Goal: Transaction & Acquisition: Purchase product/service

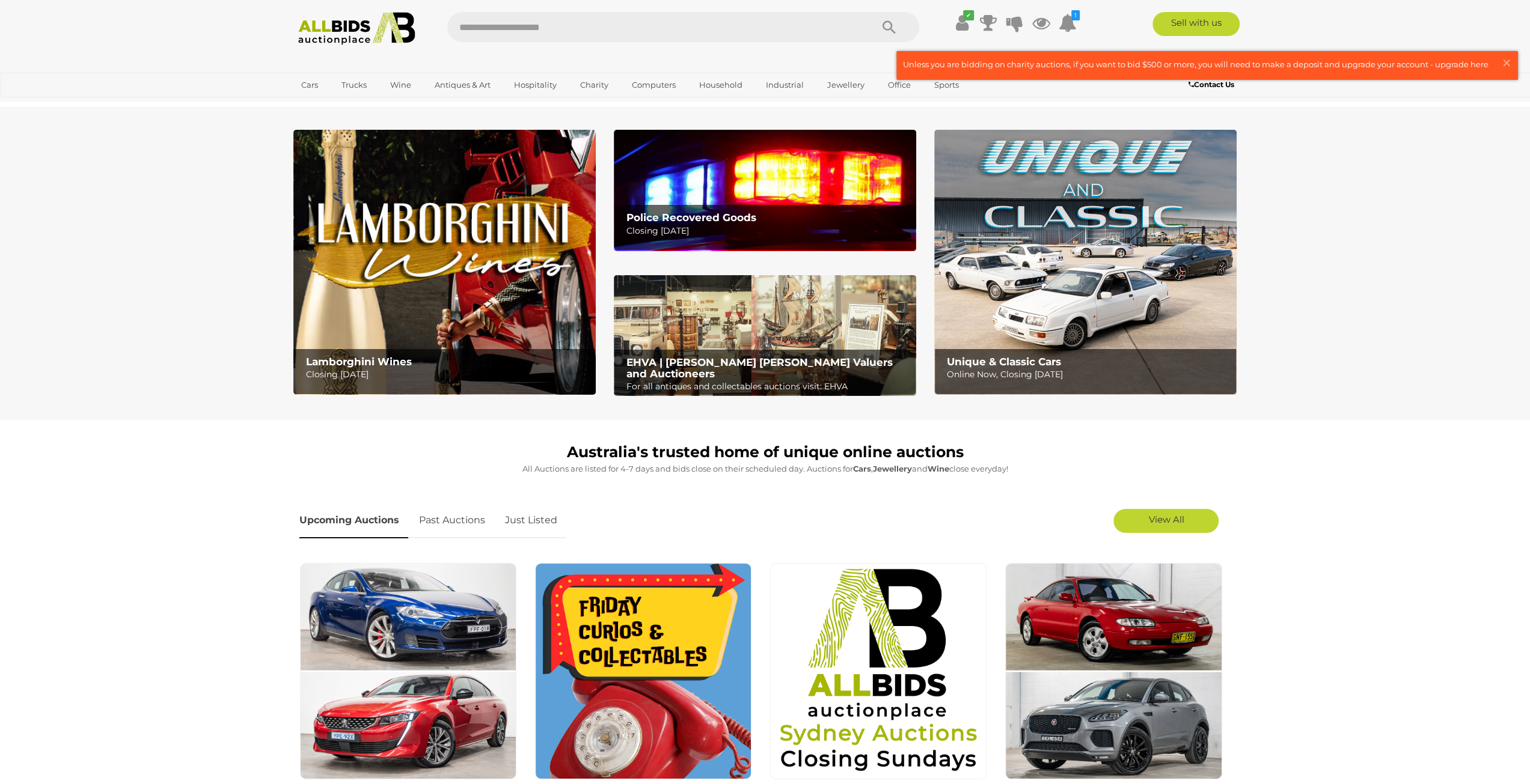
click at [614, 21] on input "text" at bounding box center [653, 27] width 412 height 30
type input "**********"
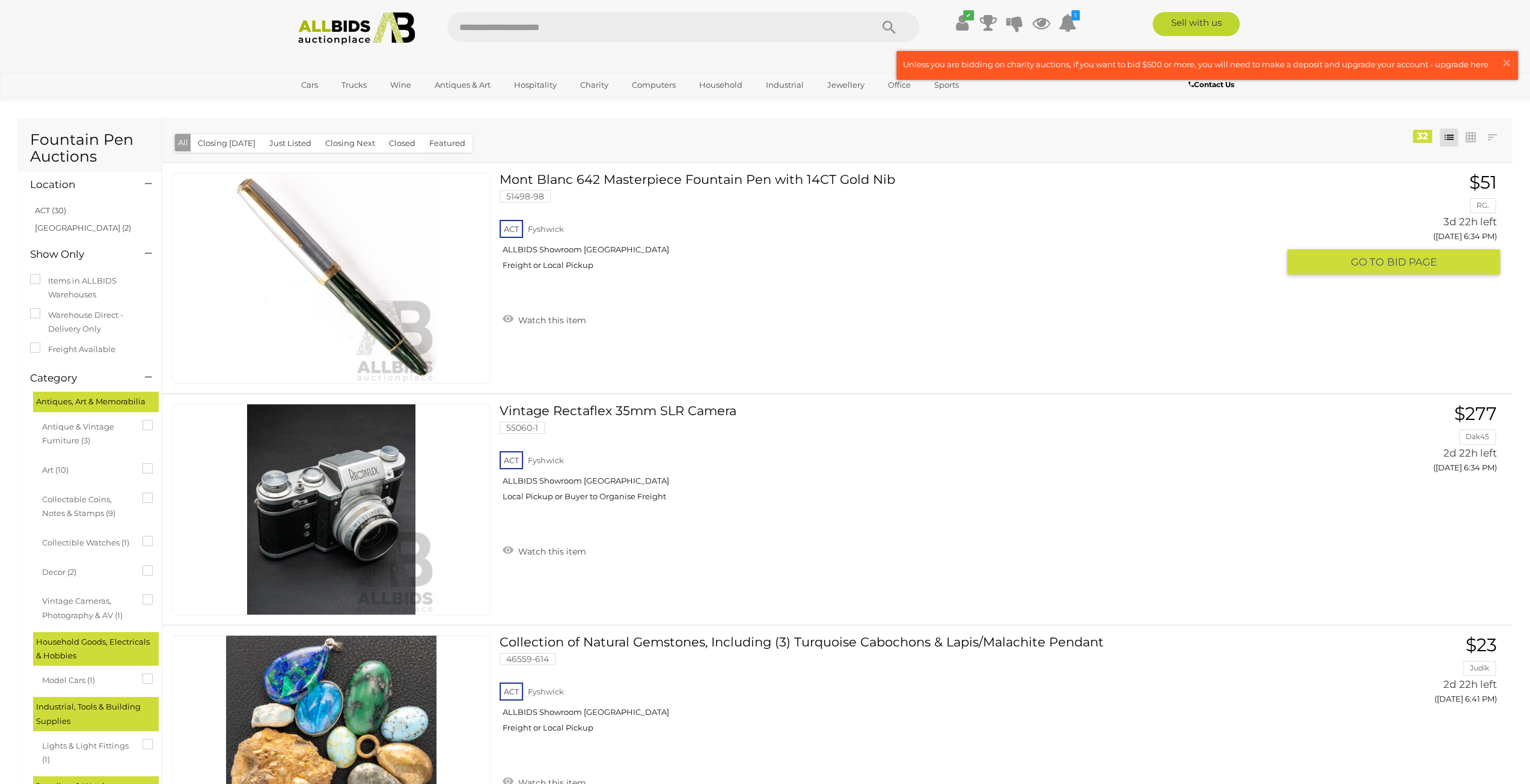
click at [625, 180] on link "Mont Blanc 642 Masterpiece Fountain Pen with 14CT Gold Nib 51498-98 ACT Fyshwick" at bounding box center [893, 226] width 770 height 107
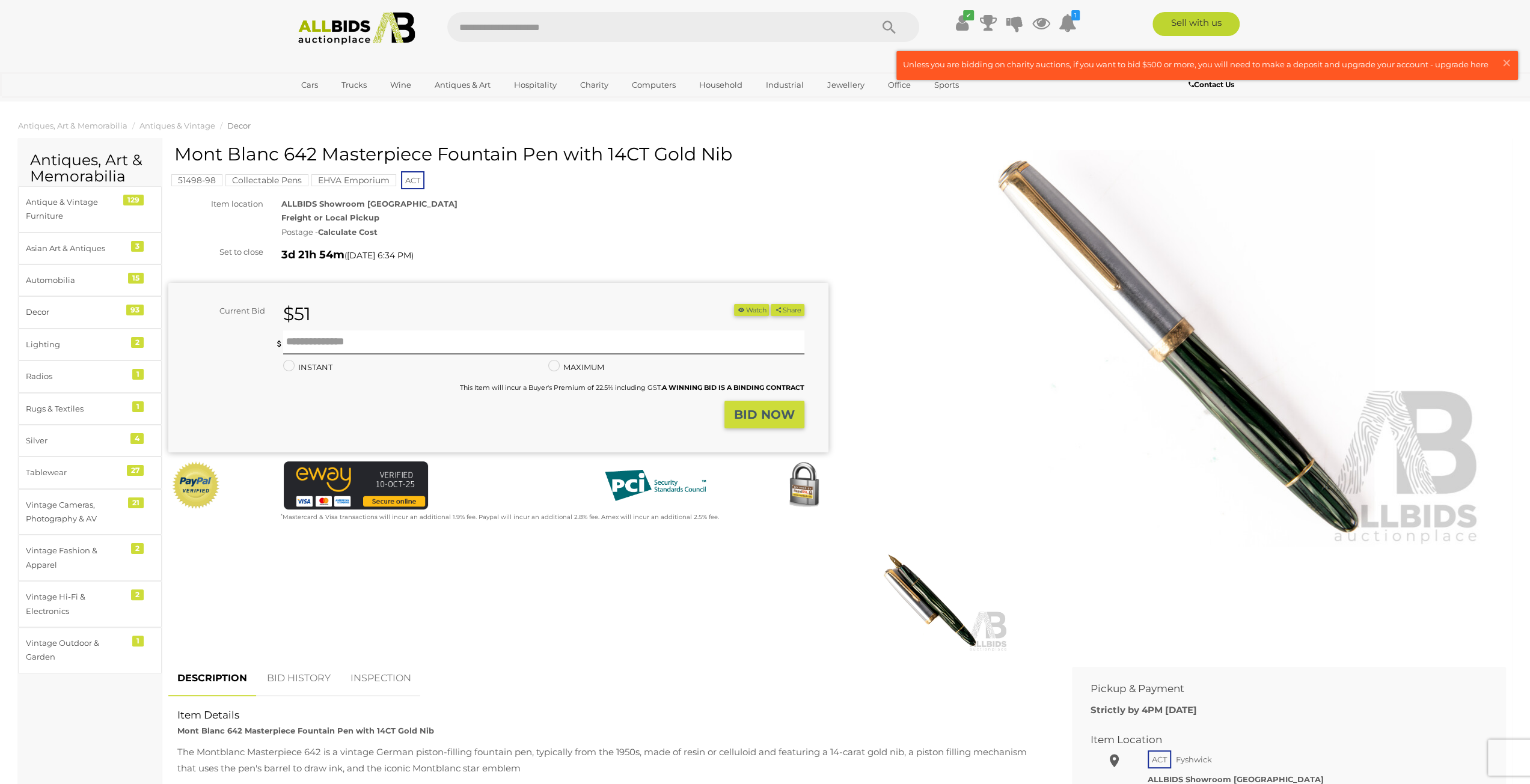
click at [929, 613] on img at bounding box center [928, 600] width 159 height 102
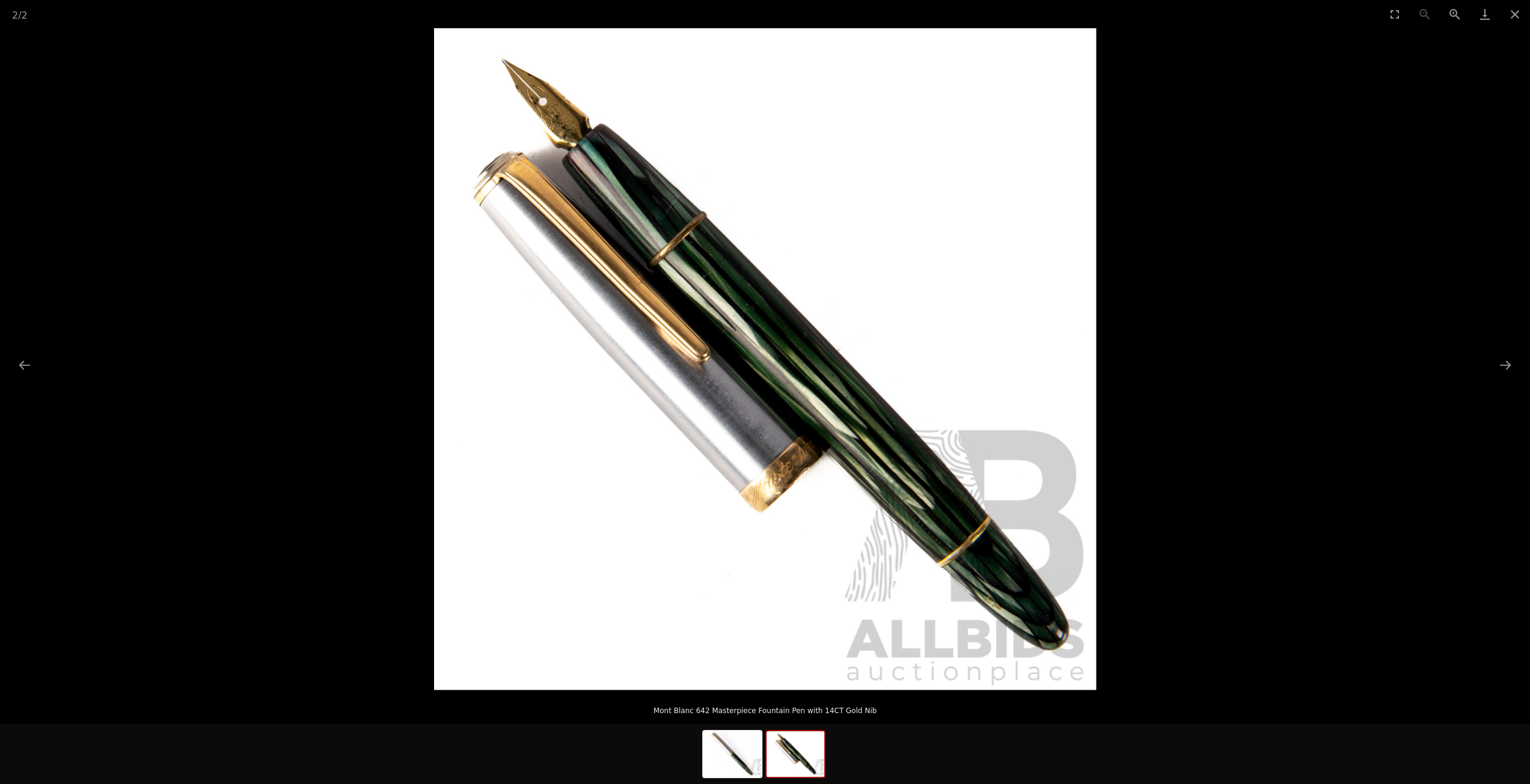
click at [1008, 625] on img at bounding box center [765, 359] width 662 height 661
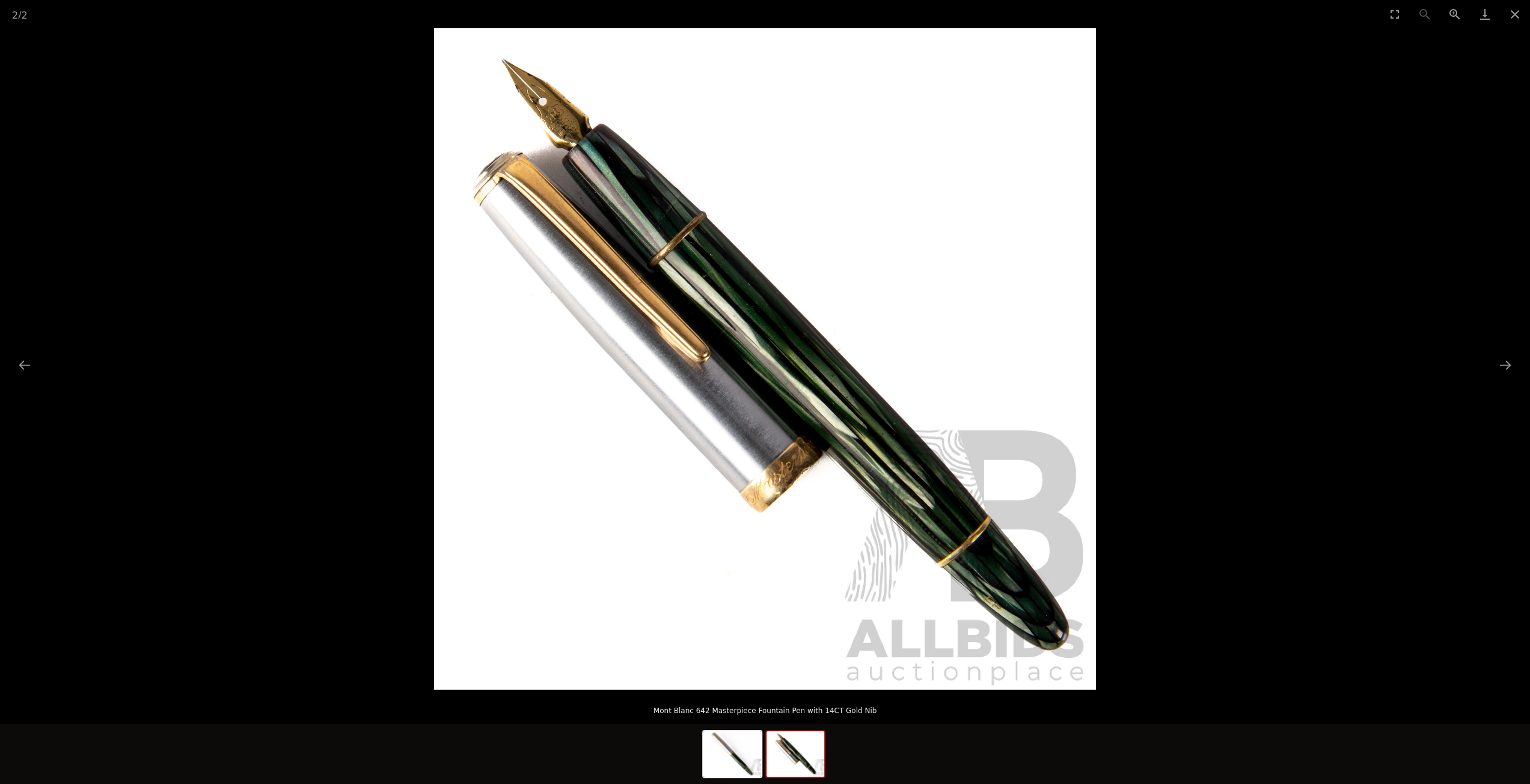
click at [536, 101] on img at bounding box center [765, 359] width 662 height 661
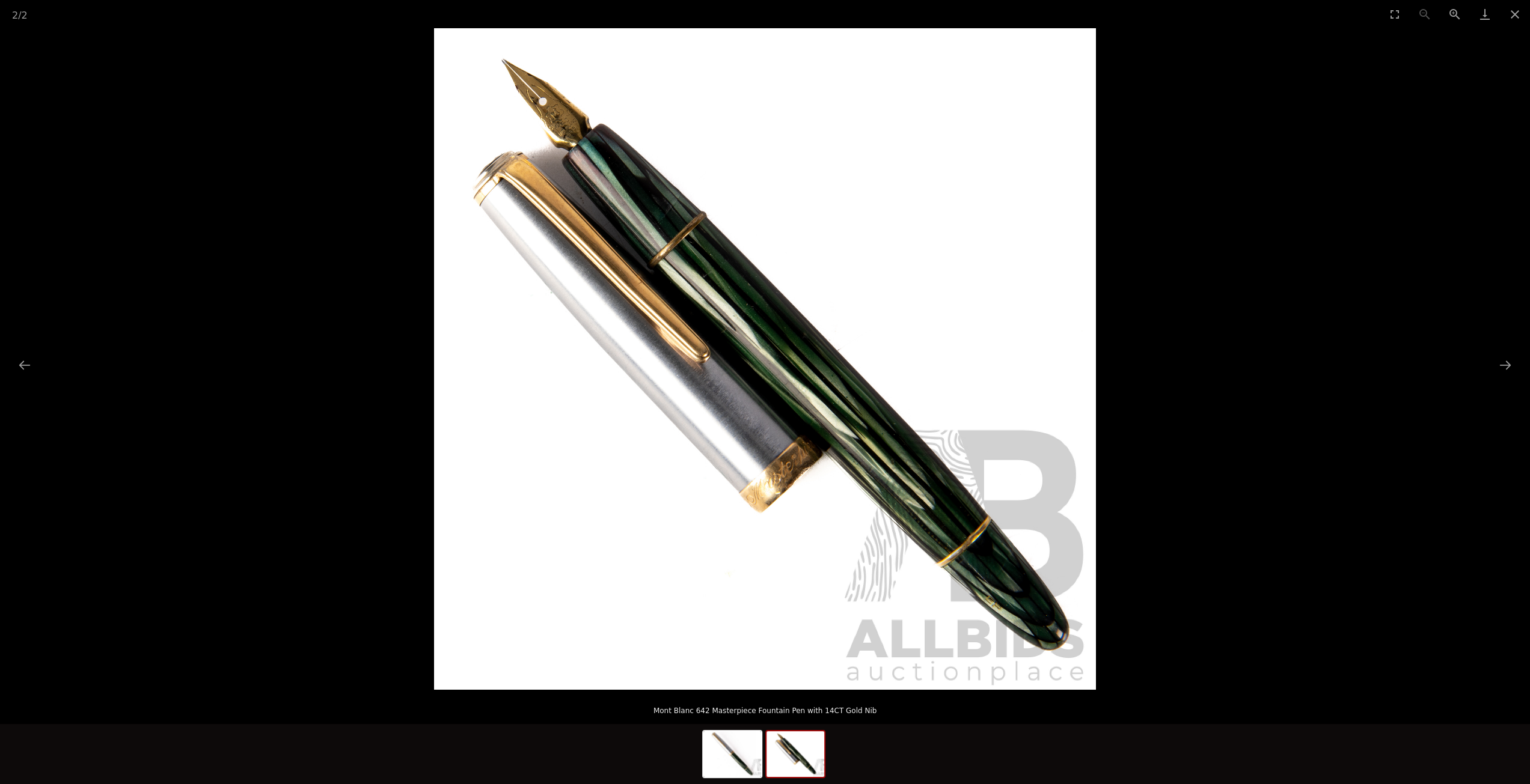
click at [902, 431] on img at bounding box center [765, 359] width 662 height 661
click at [1509, 361] on button "Next slide" at bounding box center [1504, 365] width 25 height 23
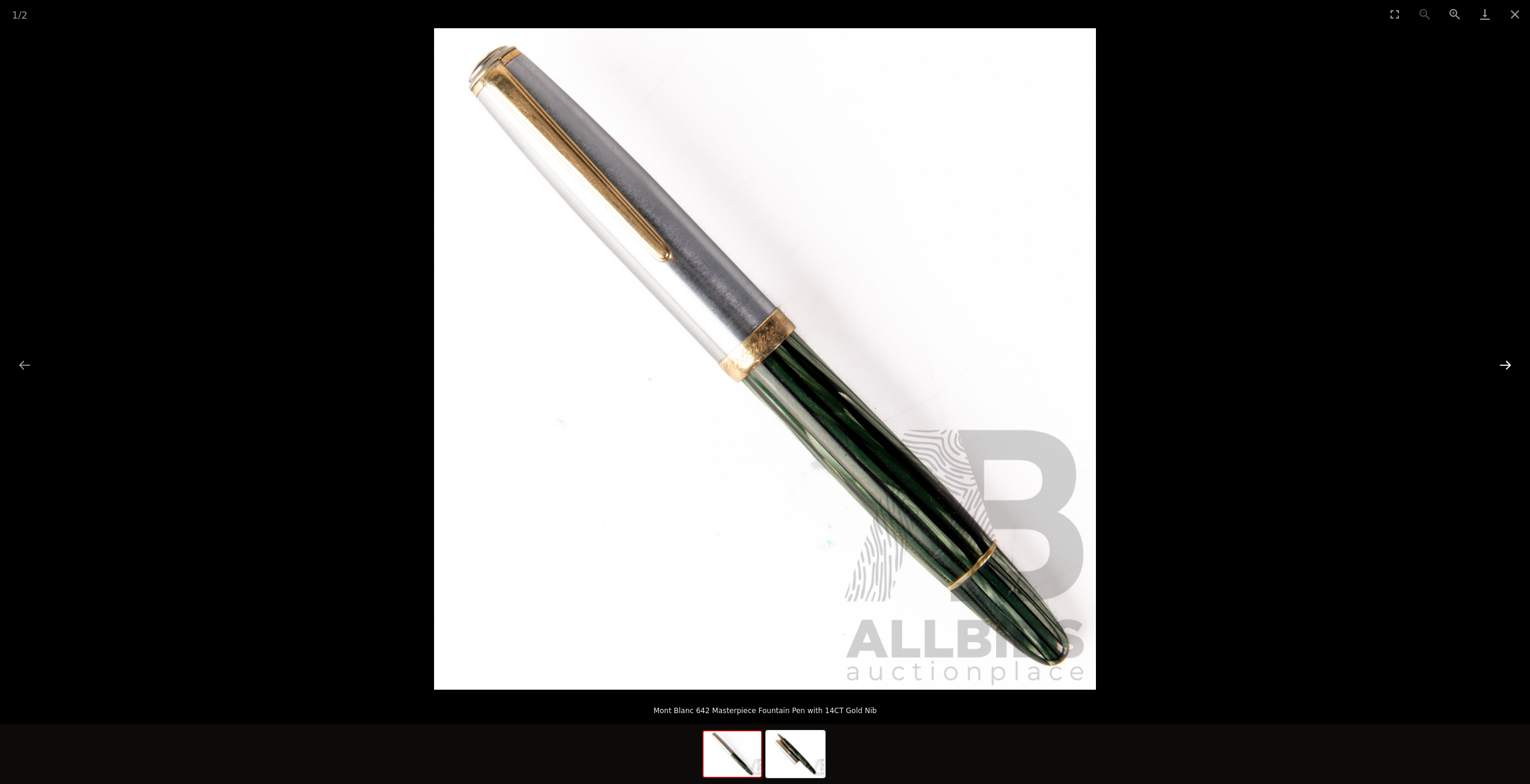
click at [1509, 361] on button "Next slide" at bounding box center [1504, 365] width 25 height 23
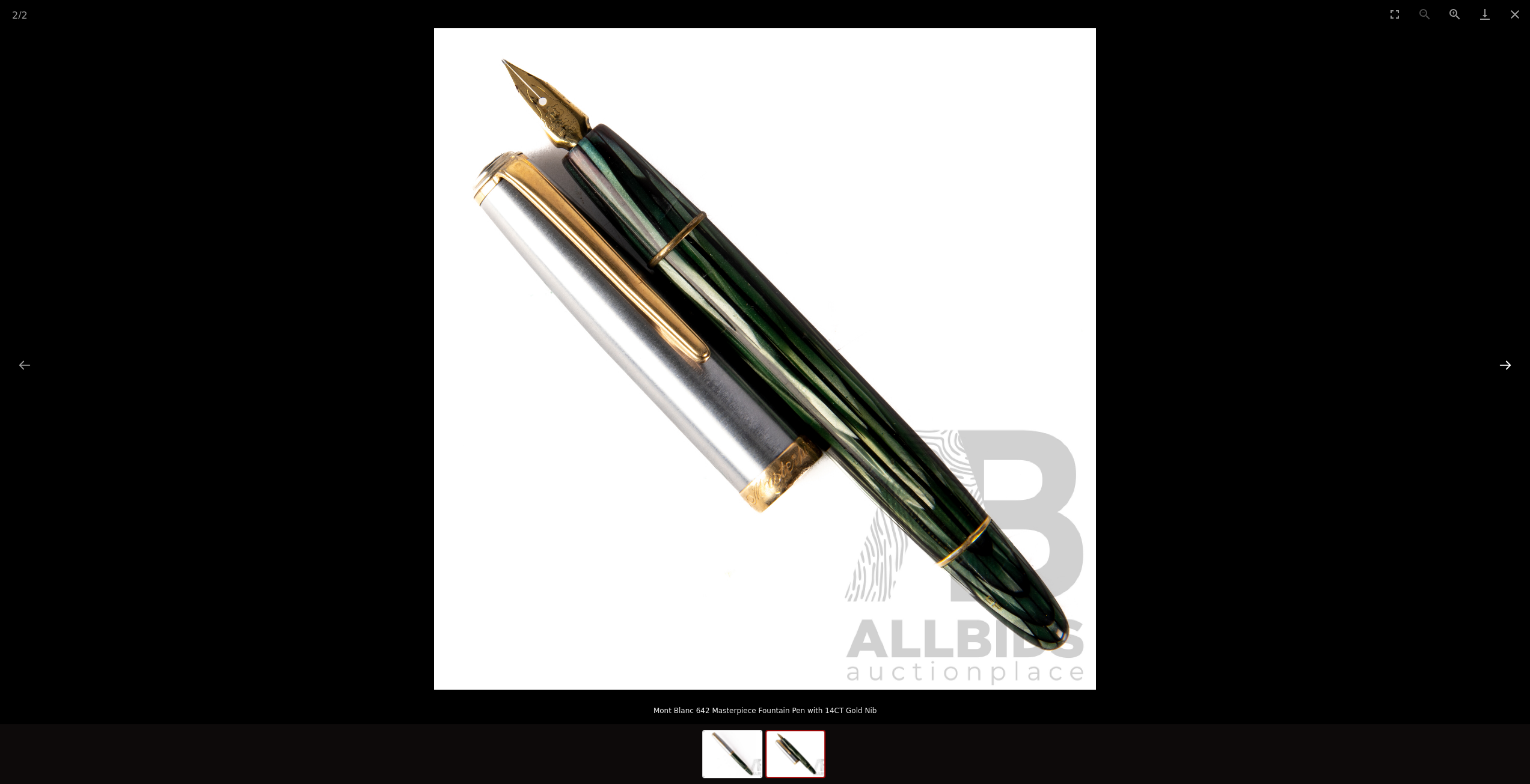
click at [1509, 361] on button "Next slide" at bounding box center [1504, 365] width 25 height 23
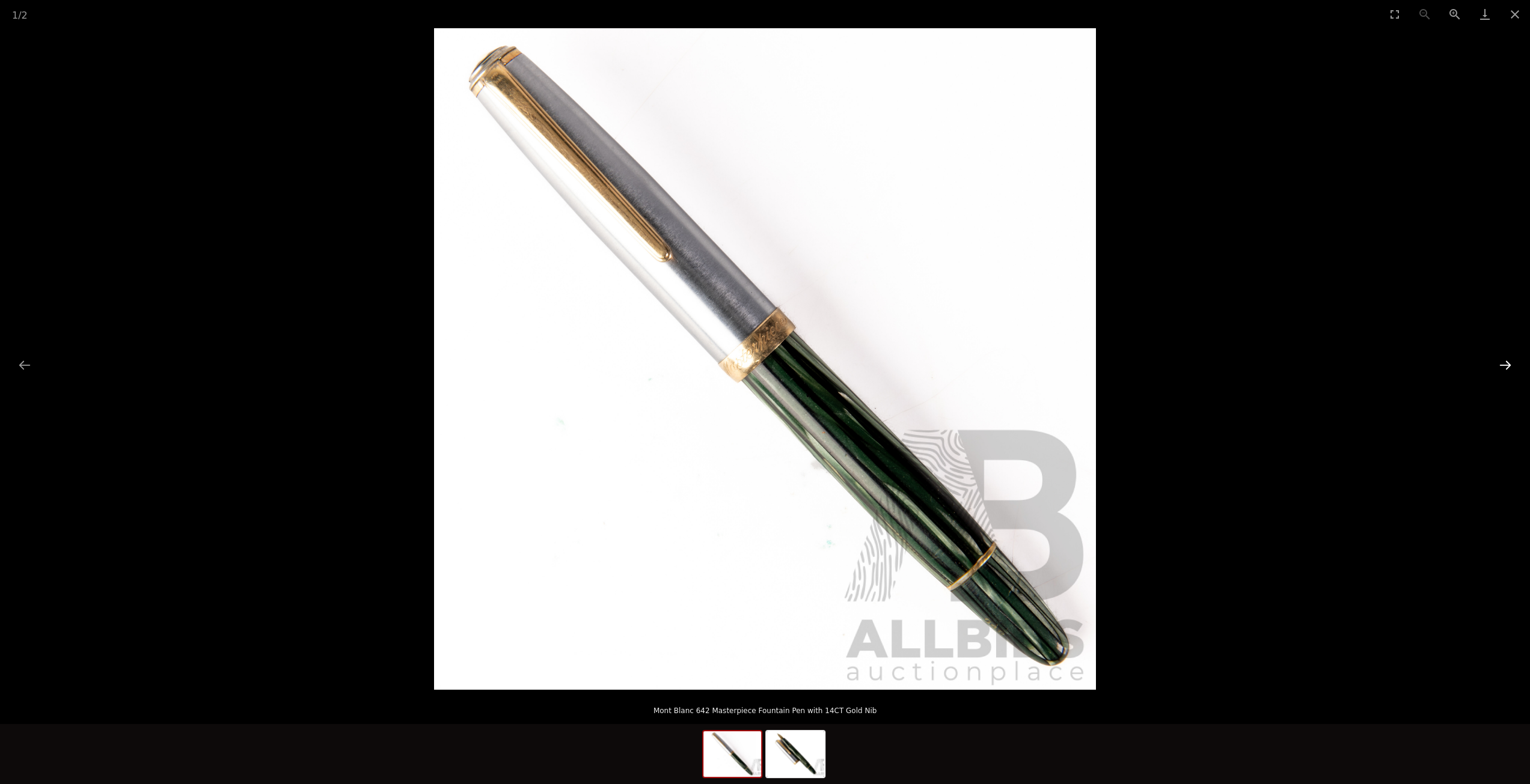
click at [1509, 362] on button "Next slide" at bounding box center [1504, 365] width 25 height 23
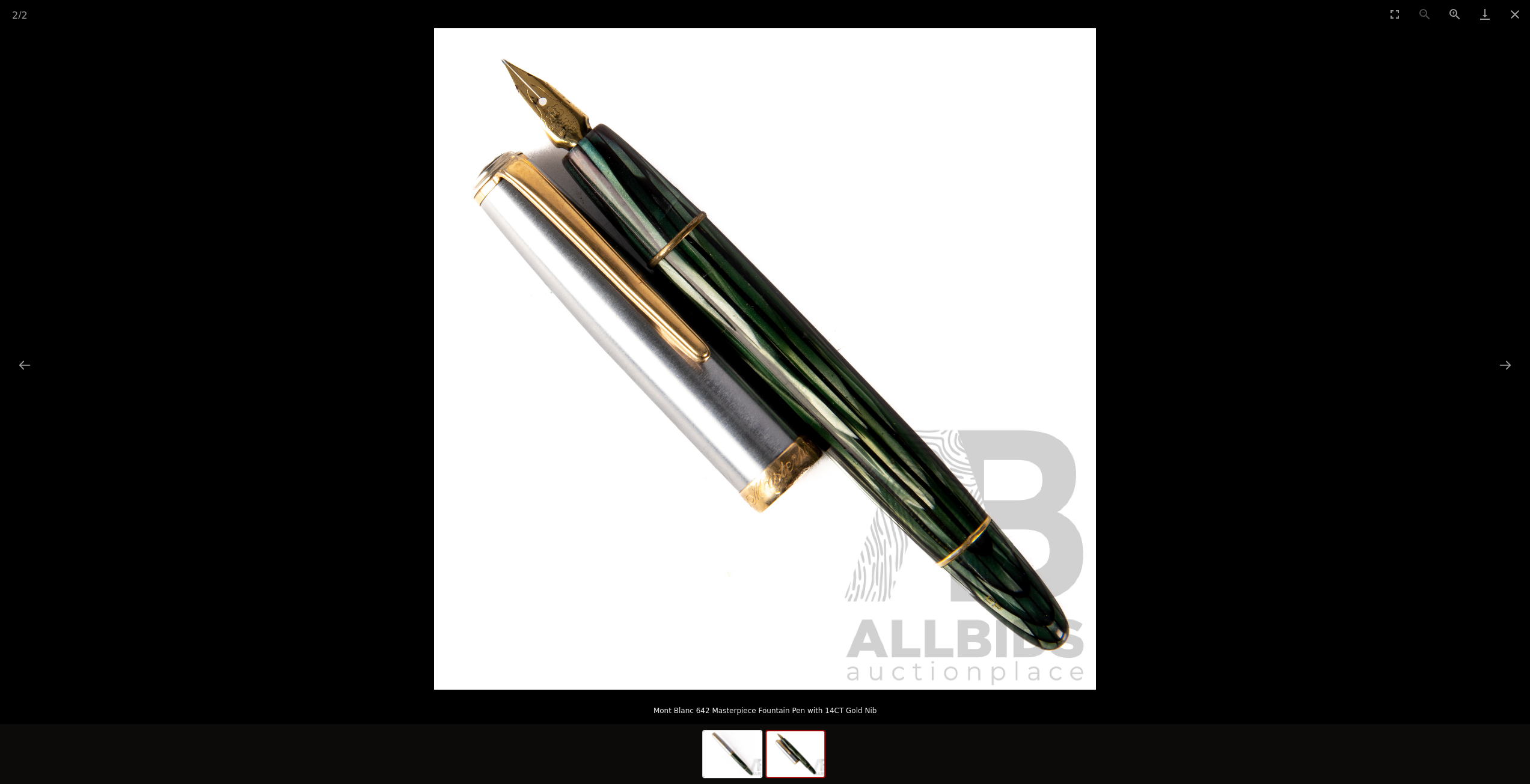
click at [547, 94] on img at bounding box center [765, 359] width 662 height 661
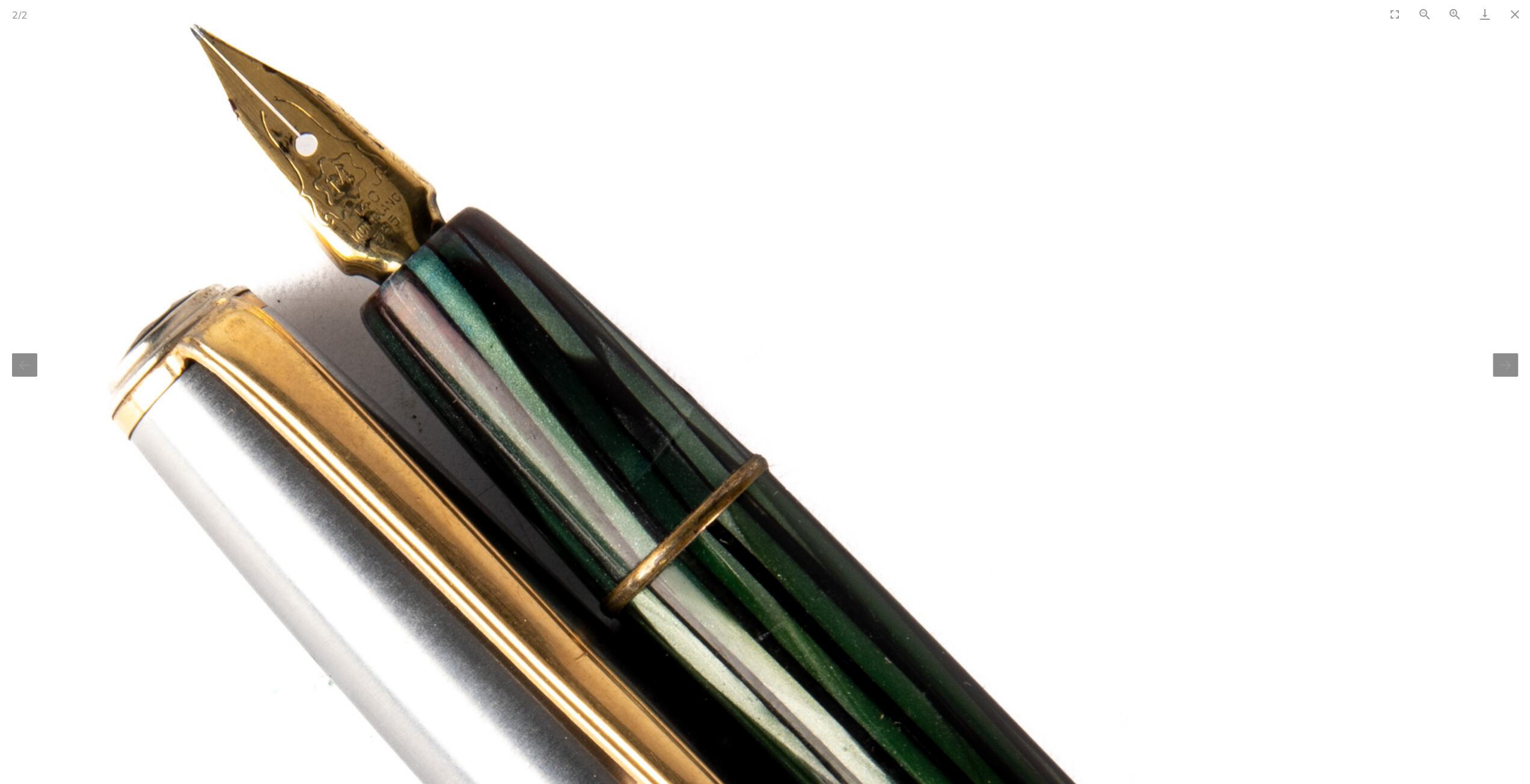
scroll to position [240, 0]
click at [1509, 21] on button "Close gallery" at bounding box center [1515, 14] width 30 height 28
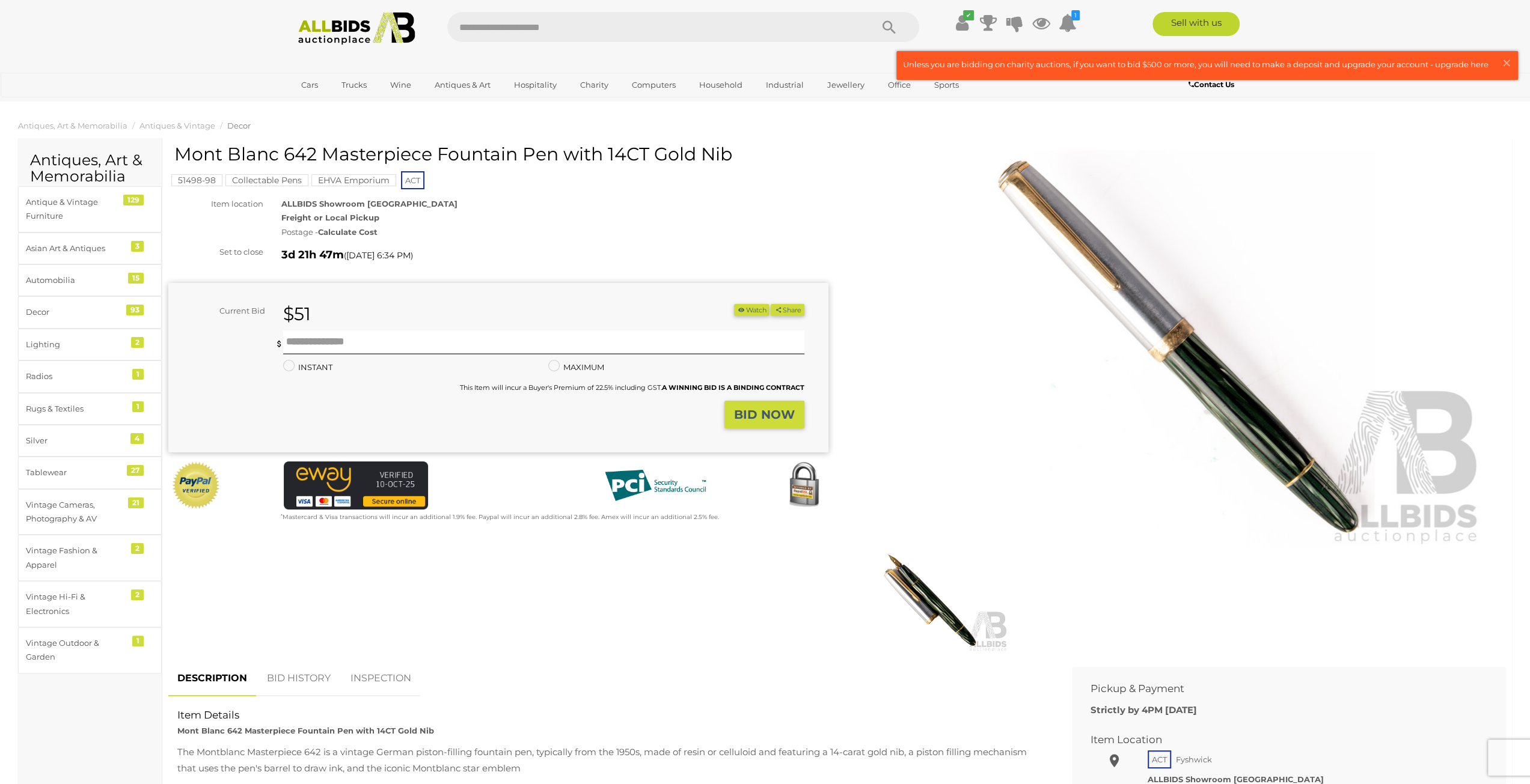
click at [936, 635] on img at bounding box center [928, 600] width 159 height 102
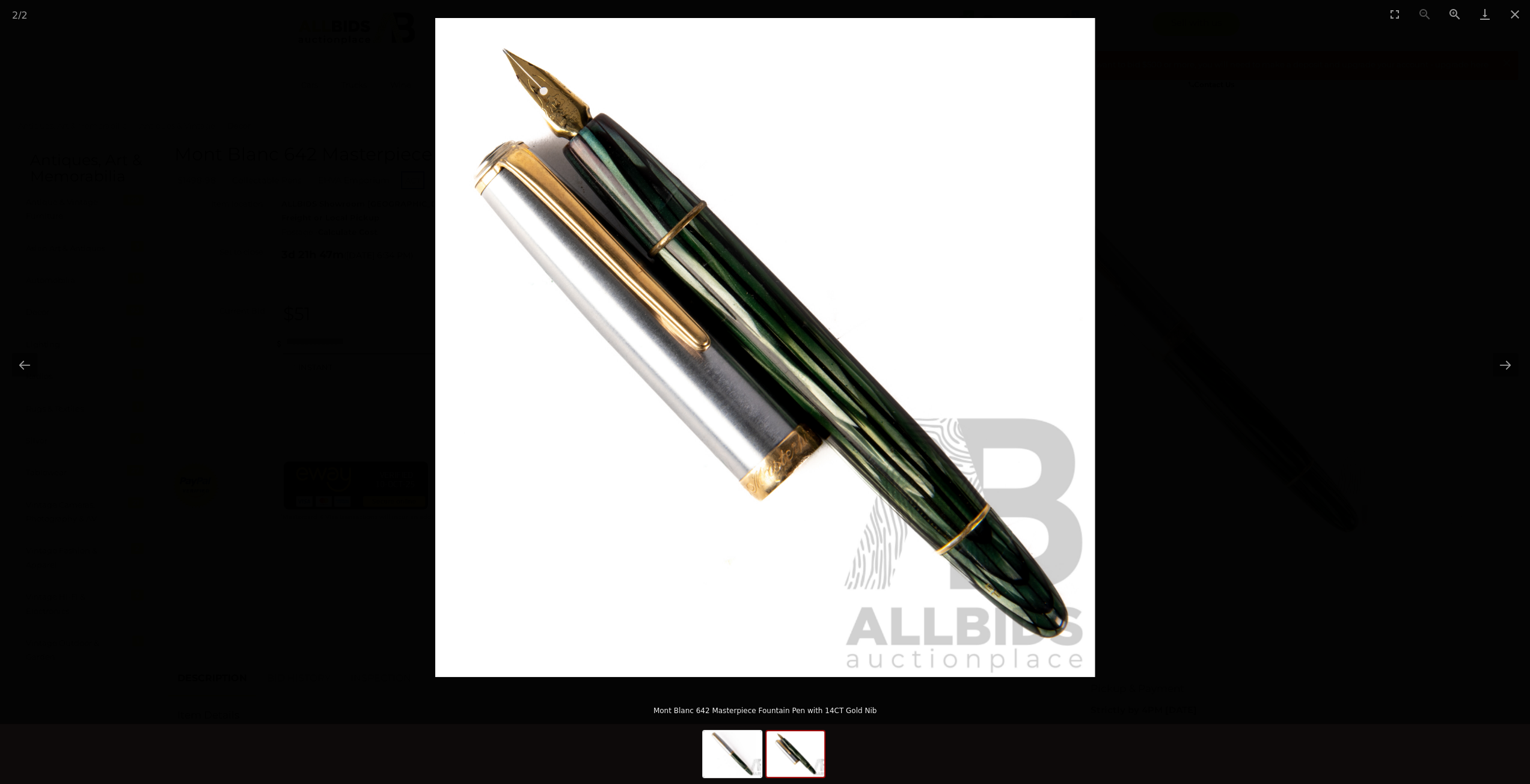
drag, startPoint x: 1026, startPoint y: 605, endPoint x: 1026, endPoint y: 593, distance: 12.0
click at [1026, 593] on img at bounding box center [765, 347] width 659 height 659
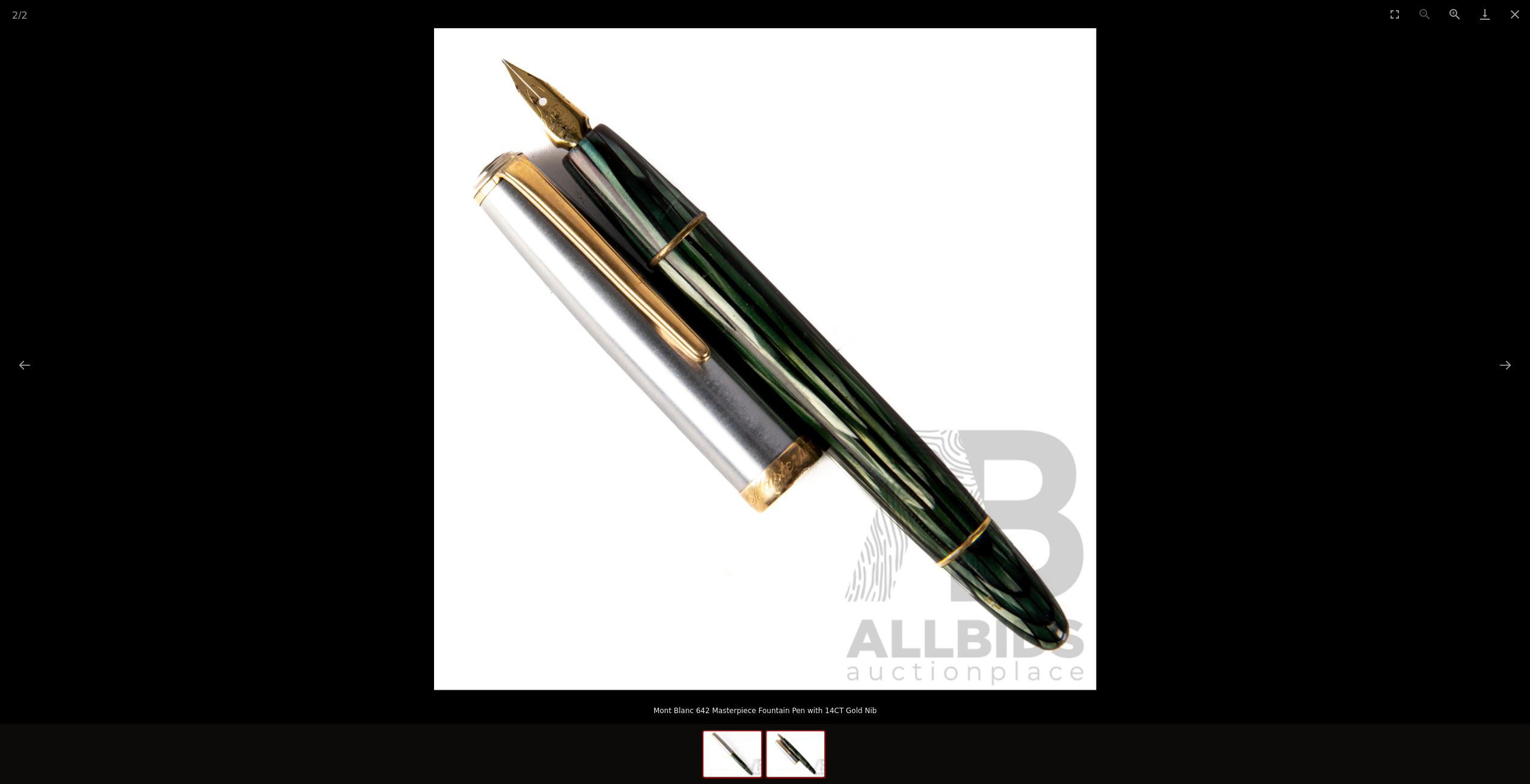
click at [746, 759] on img at bounding box center [732, 753] width 57 height 45
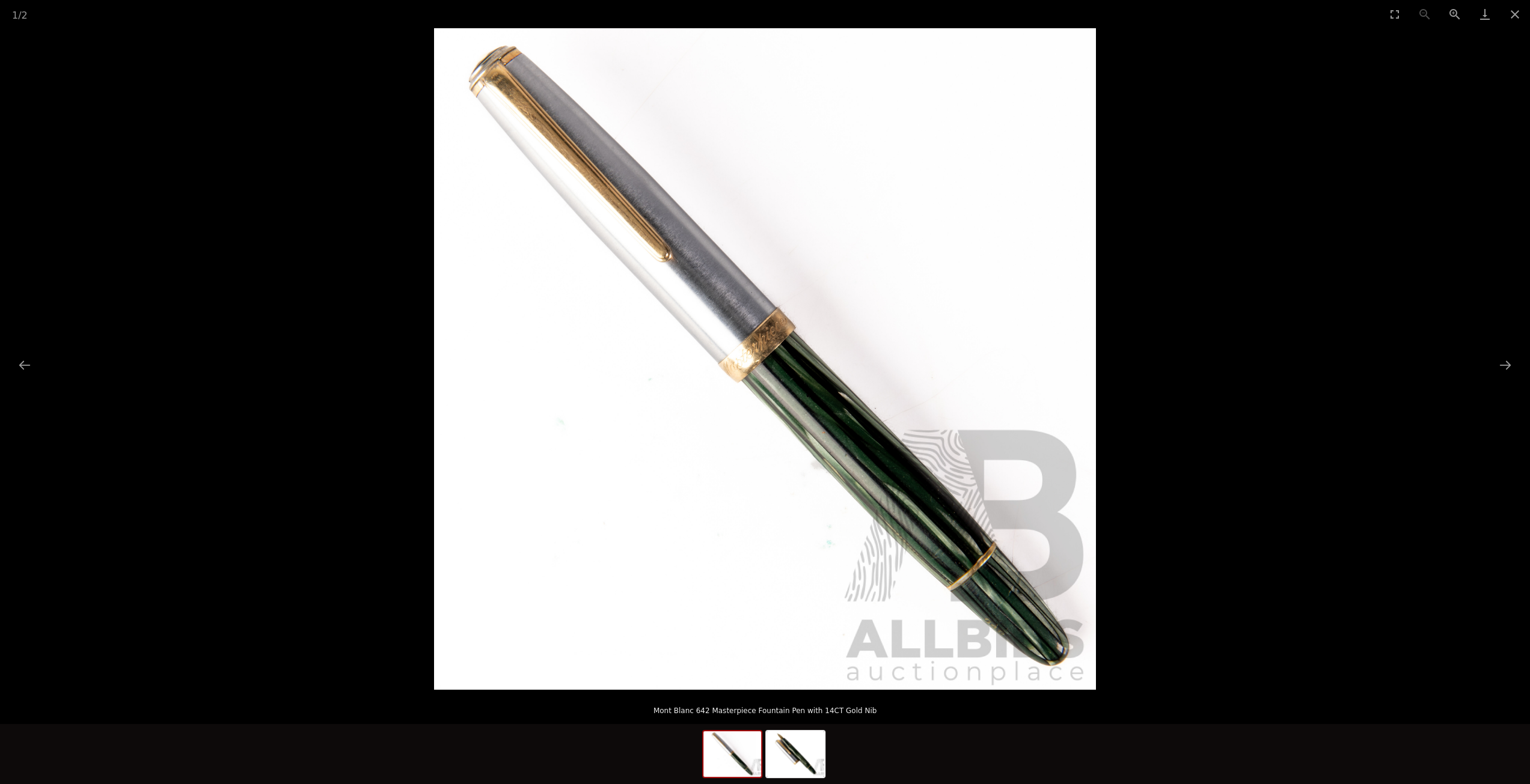
click at [992, 649] on img at bounding box center [765, 359] width 662 height 661
click at [992, 649] on img at bounding box center [764, 359] width 662 height 661
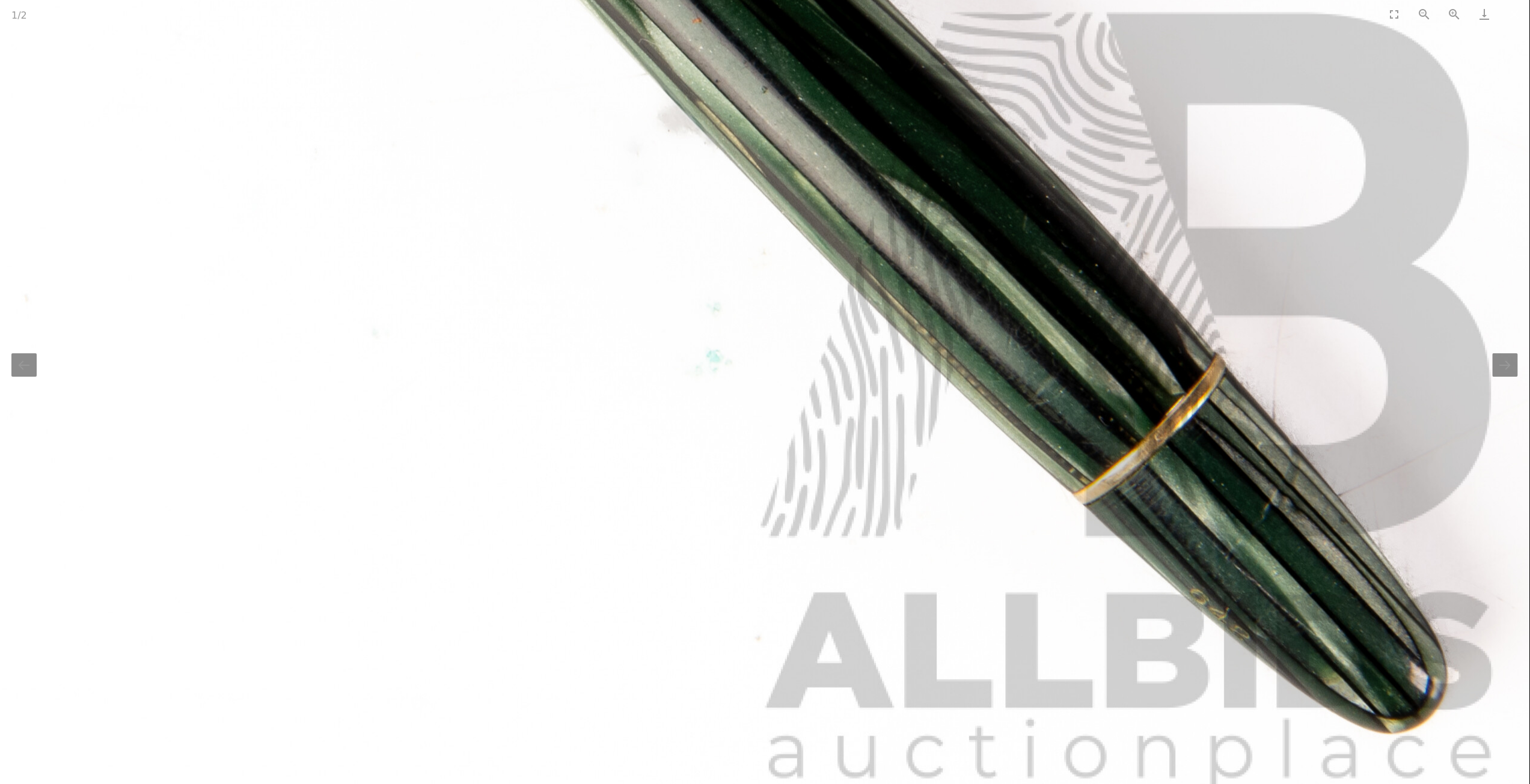
click at [1515, 23] on button "Close gallery" at bounding box center [1514, 14] width 30 height 28
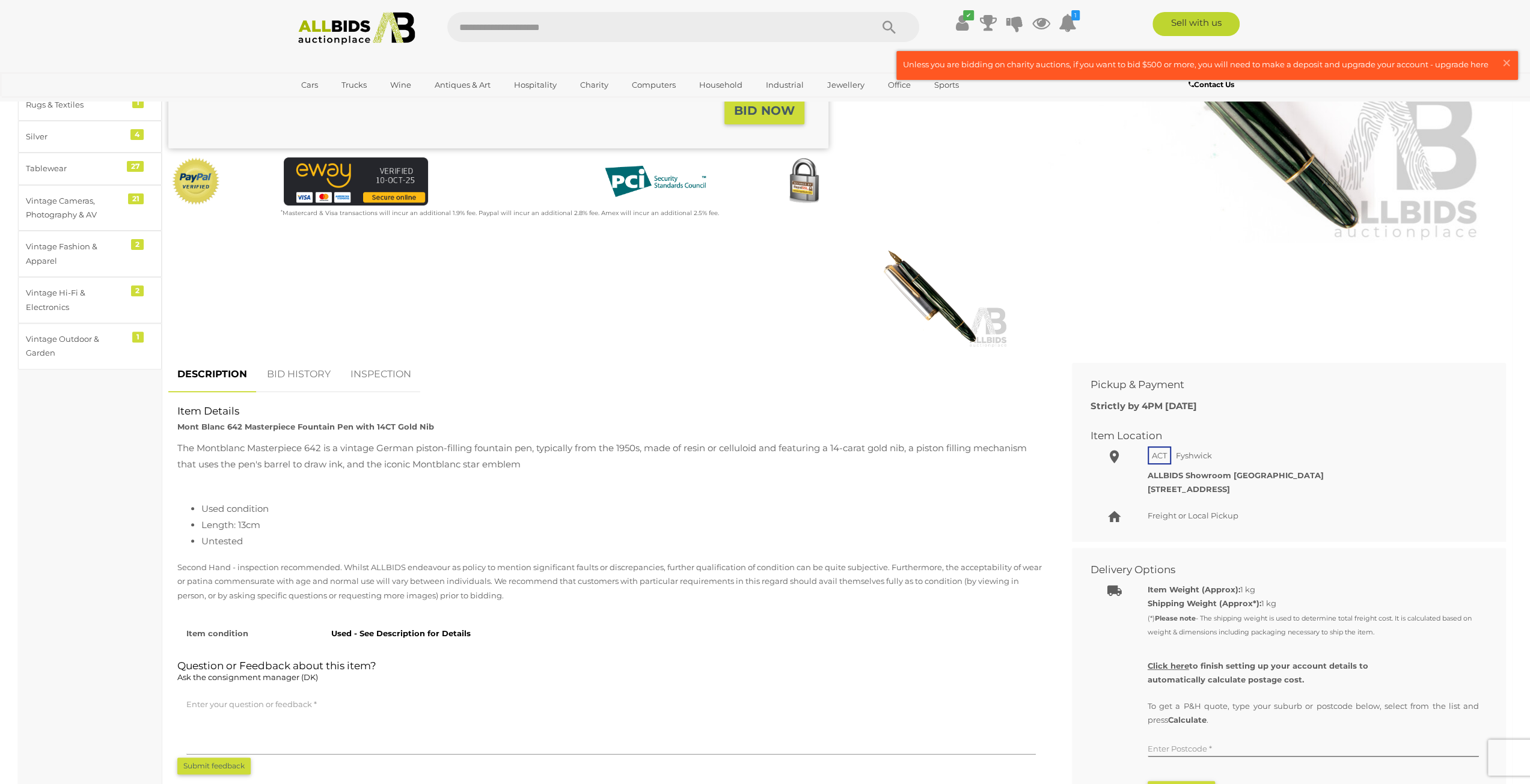
scroll to position [360, 0]
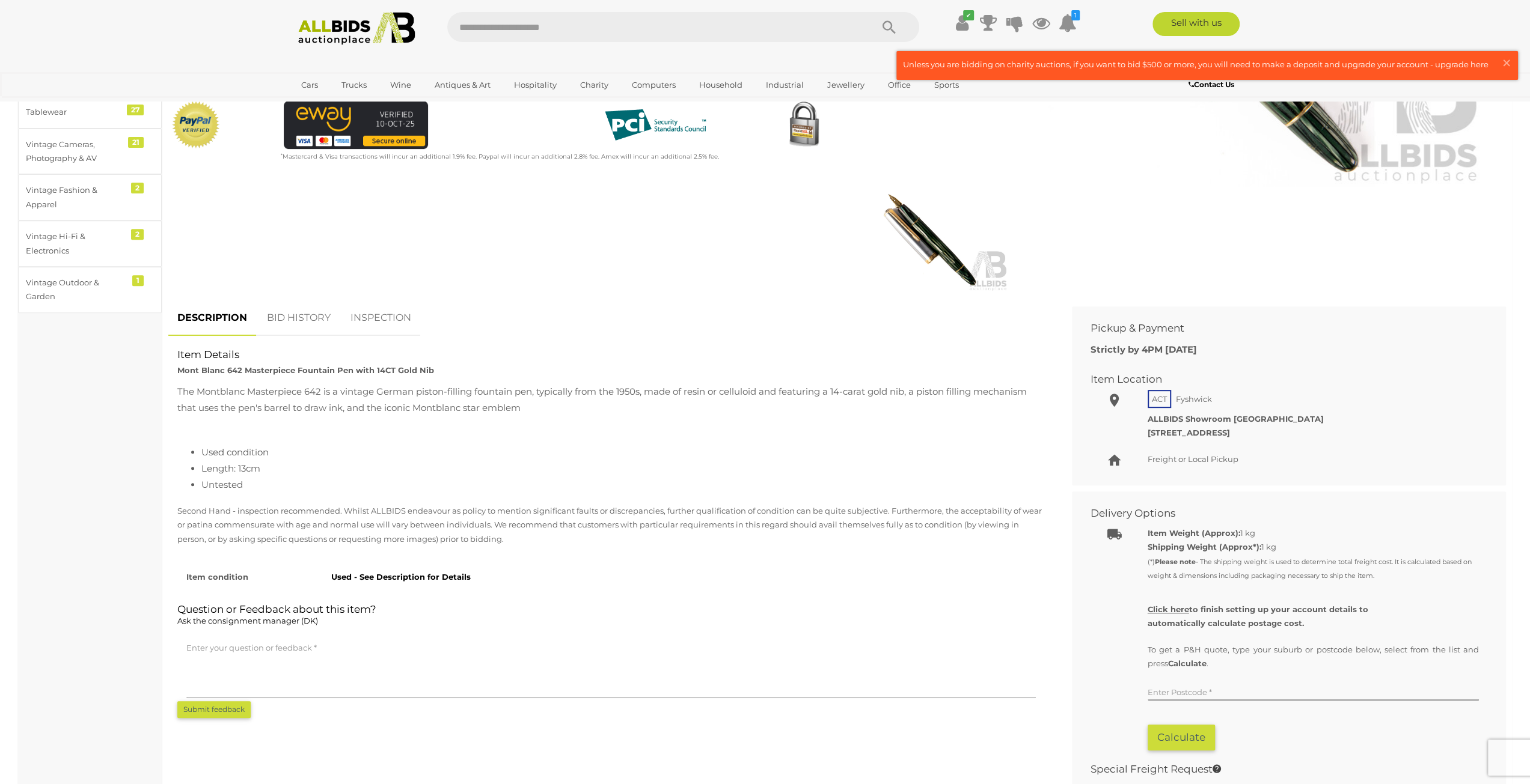
click at [290, 310] on link "BID HISTORY" at bounding box center [298, 317] width 82 height 35
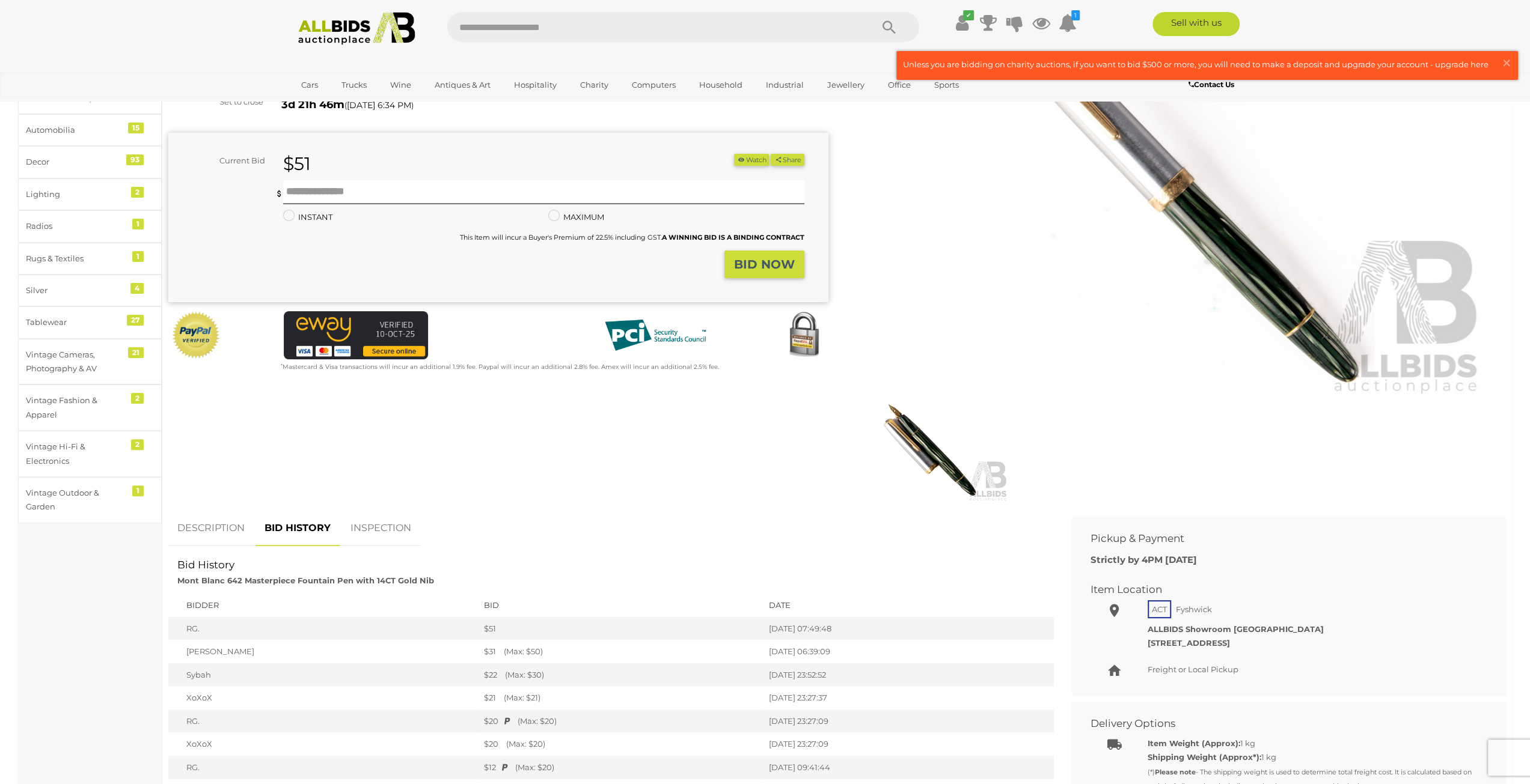
scroll to position [0, 0]
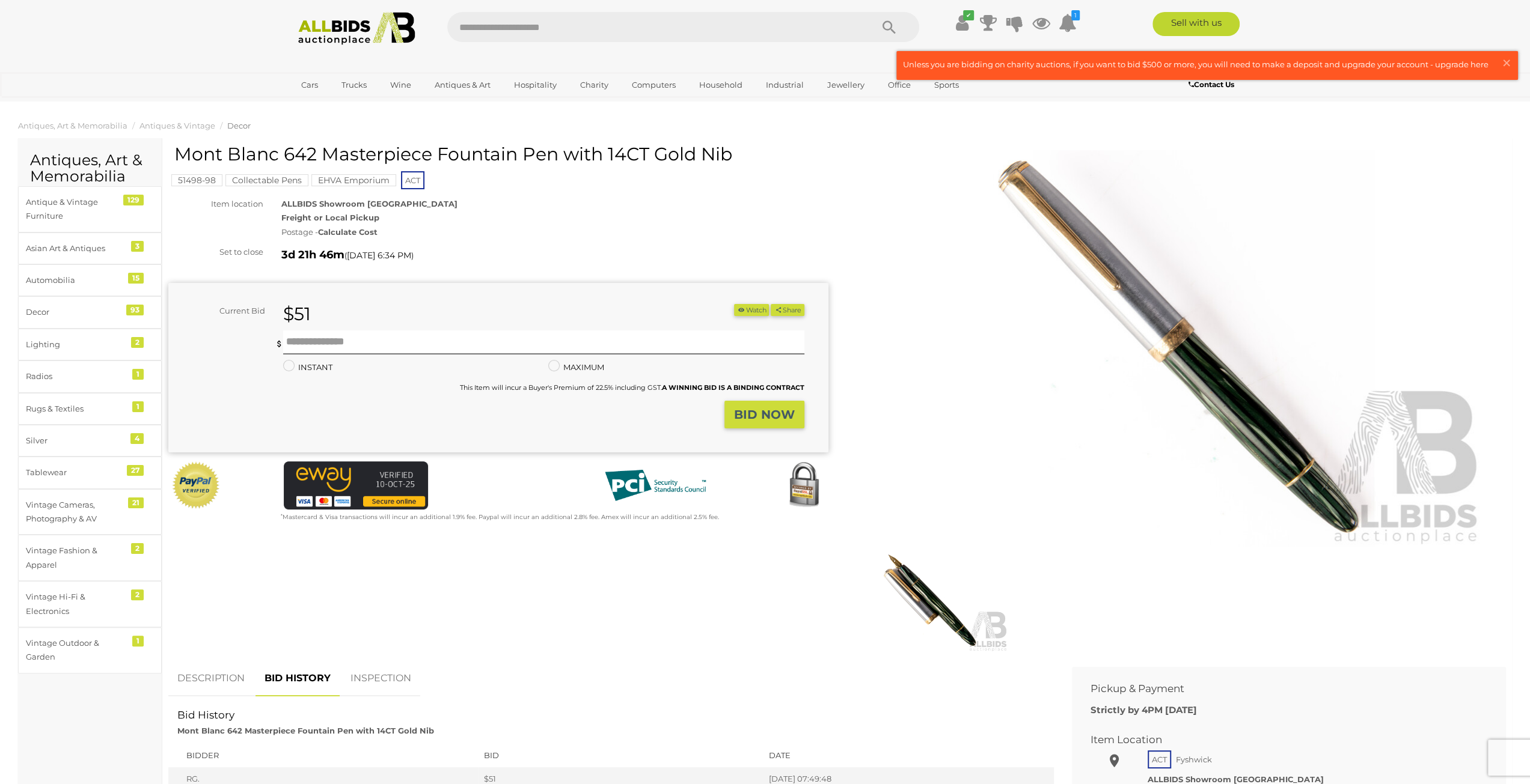
click at [932, 607] on img at bounding box center [928, 600] width 159 height 102
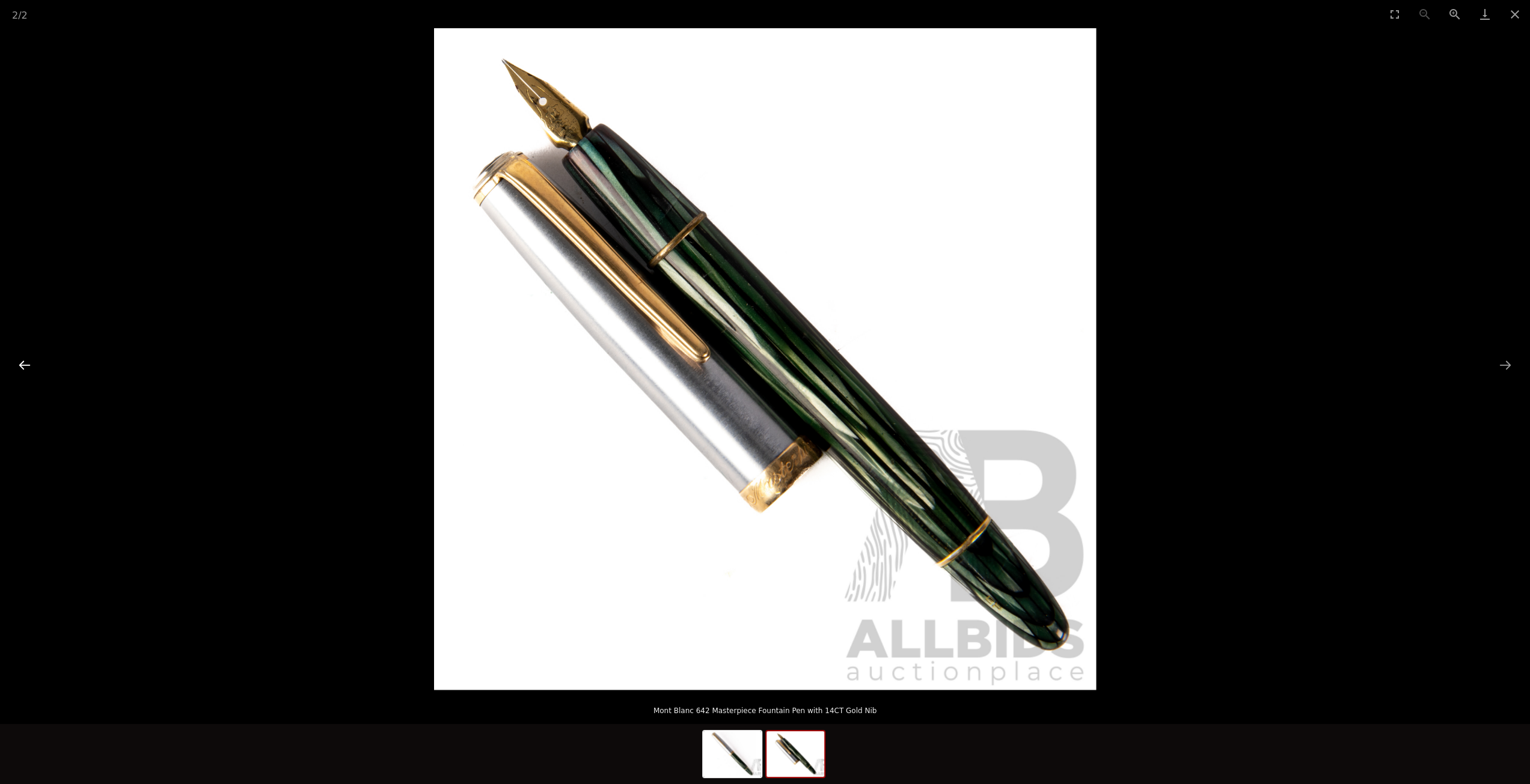
click at [23, 365] on button "Previous slide" at bounding box center [24, 365] width 25 height 23
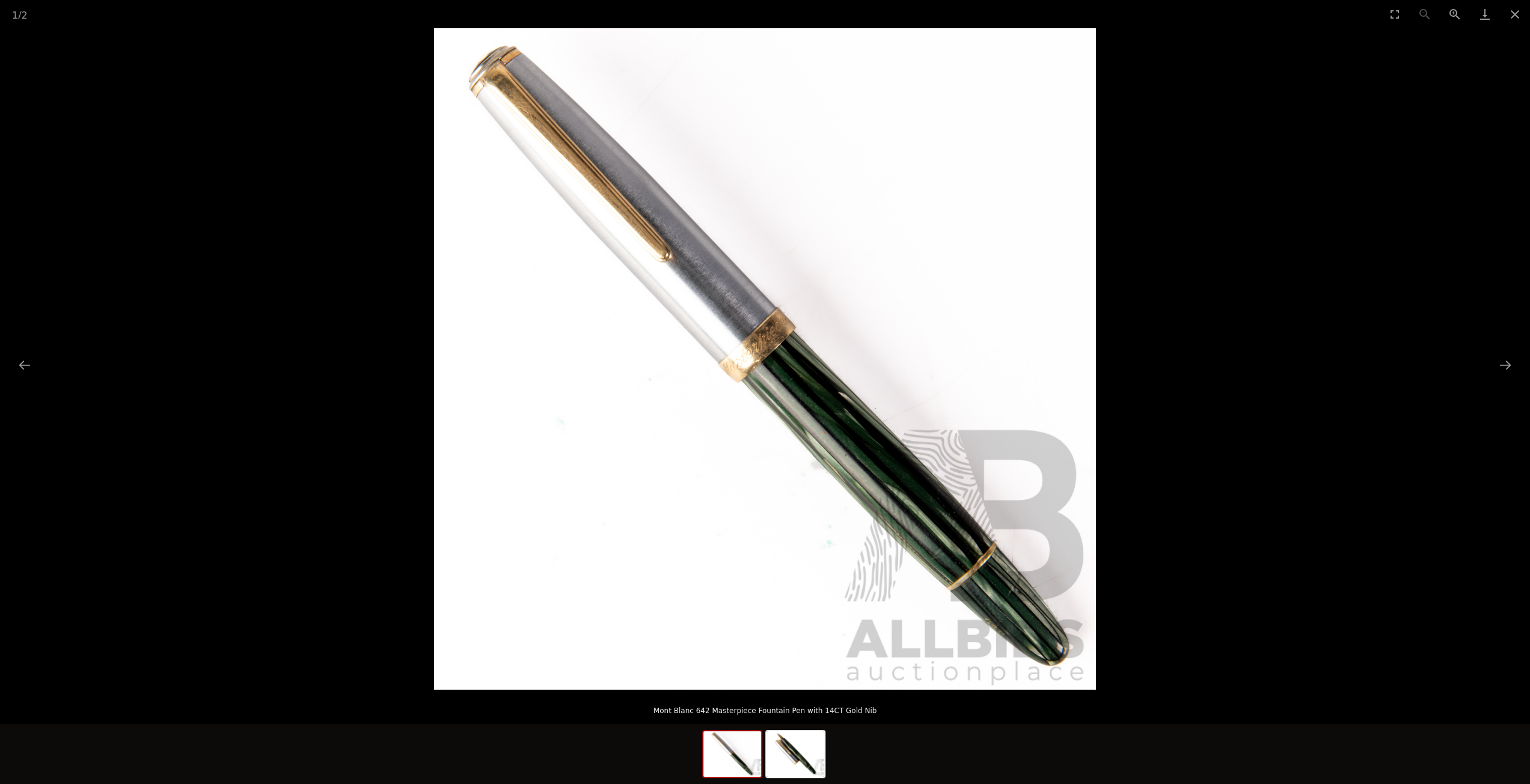
click at [1010, 655] on img at bounding box center [765, 359] width 662 height 661
click at [1010, 655] on img at bounding box center [764, 359] width 662 height 661
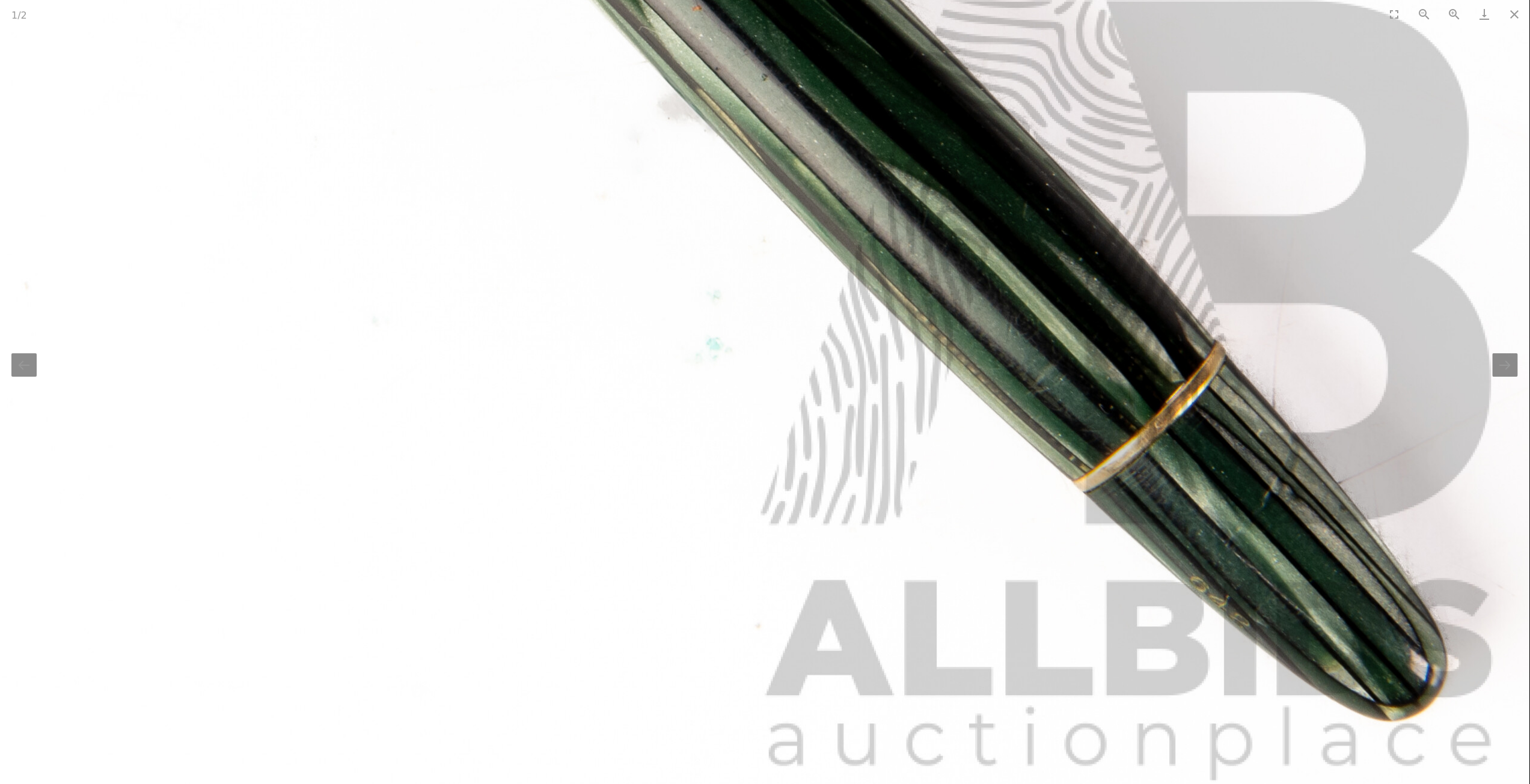
scroll to position [600, 0]
click at [1509, 26] on button "Close gallery" at bounding box center [1514, 14] width 30 height 28
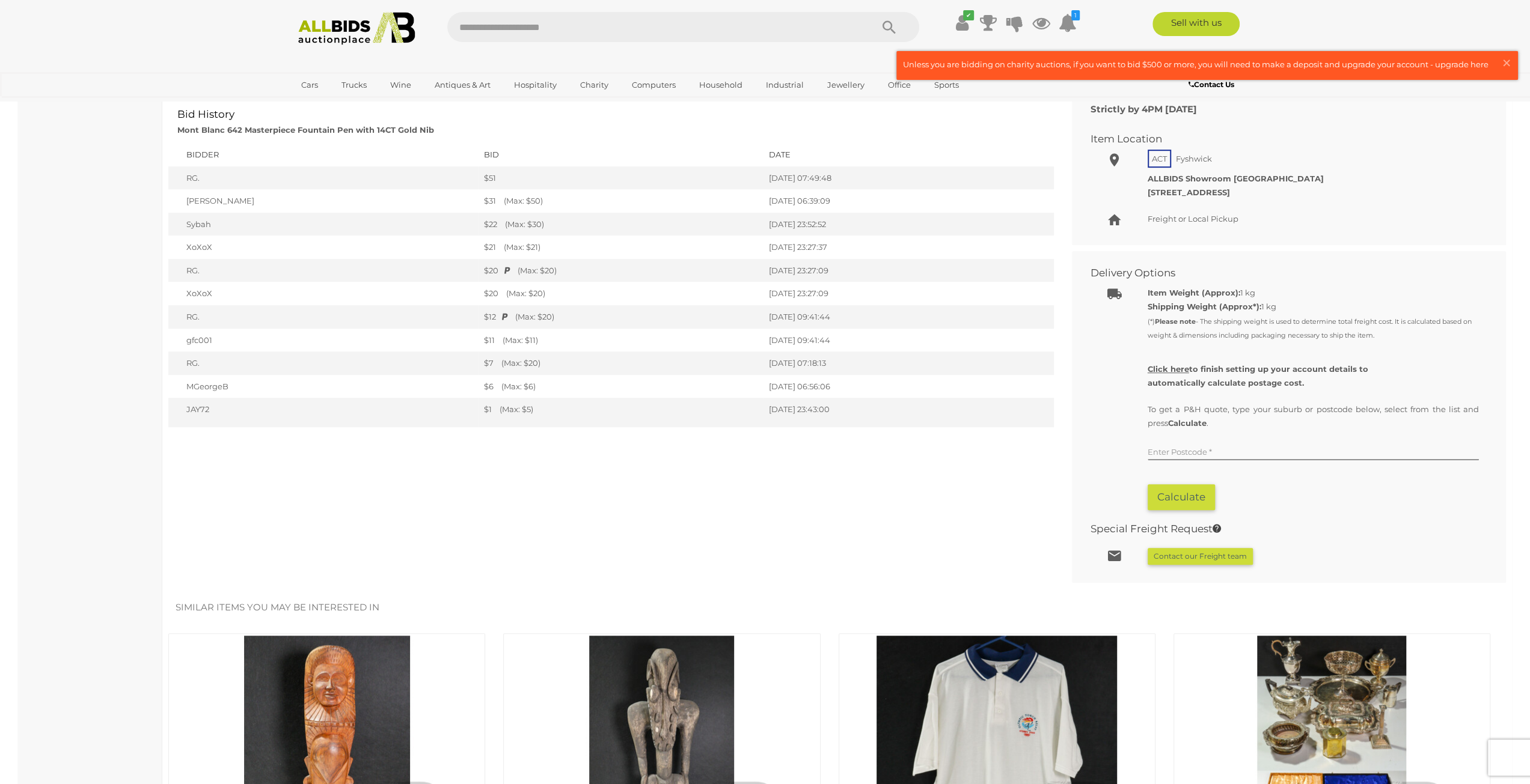
scroll to position [0, 0]
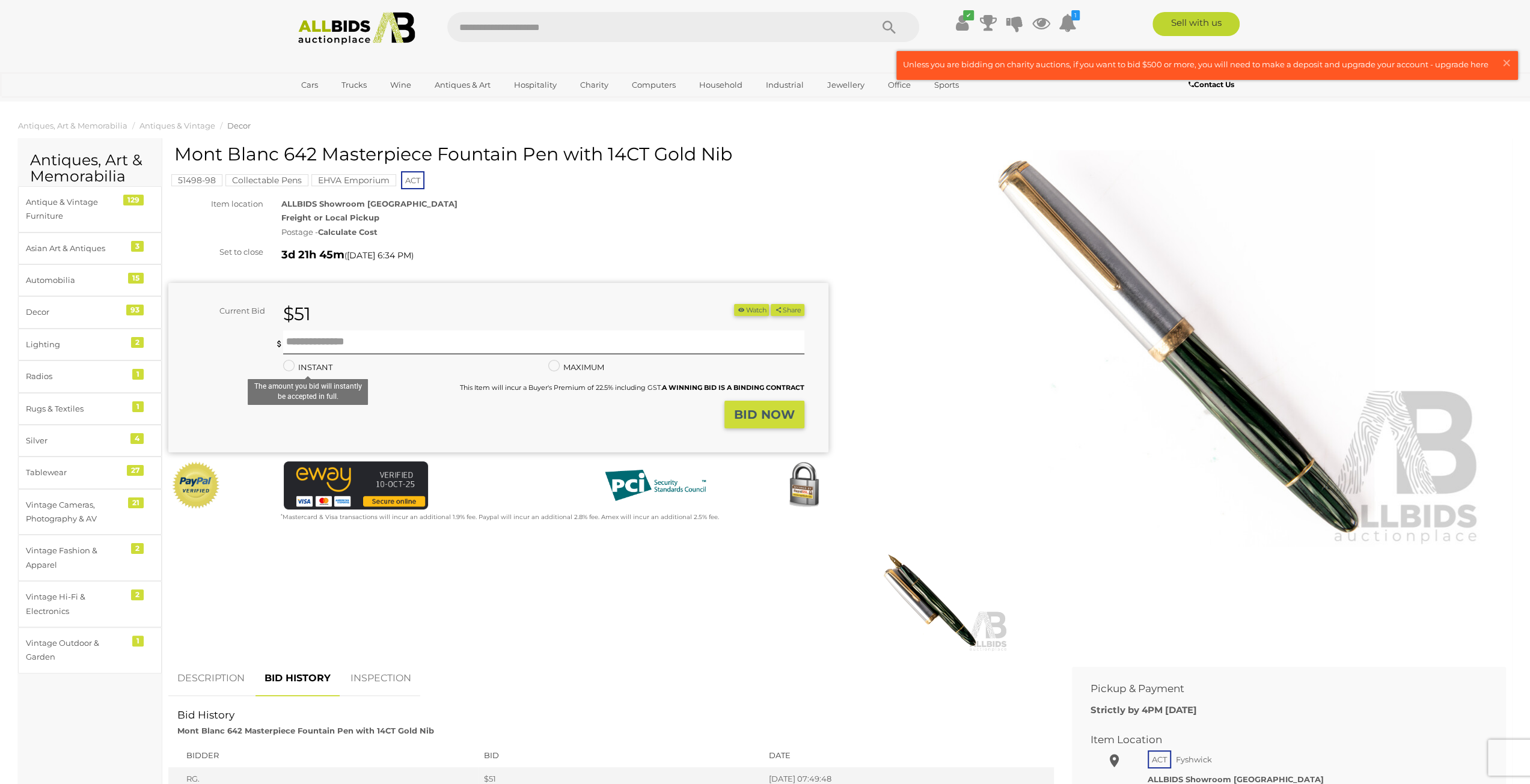
click at [314, 369] on label "INSTANT" at bounding box center [307, 367] width 49 height 14
click at [565, 362] on label "MAXIMUM" at bounding box center [576, 367] width 56 height 14
click at [938, 605] on img at bounding box center [928, 600] width 159 height 102
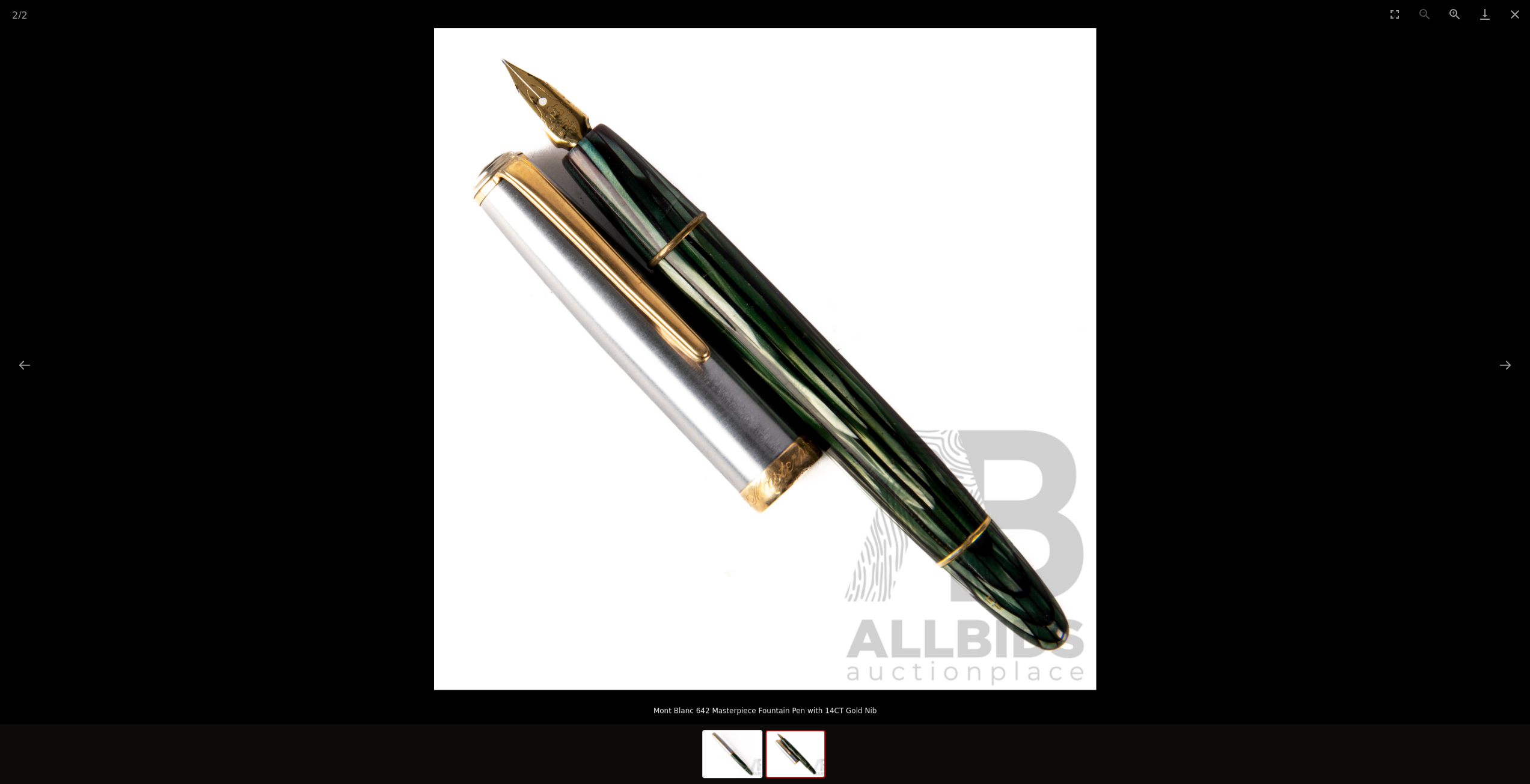
click at [562, 127] on img at bounding box center [765, 359] width 662 height 661
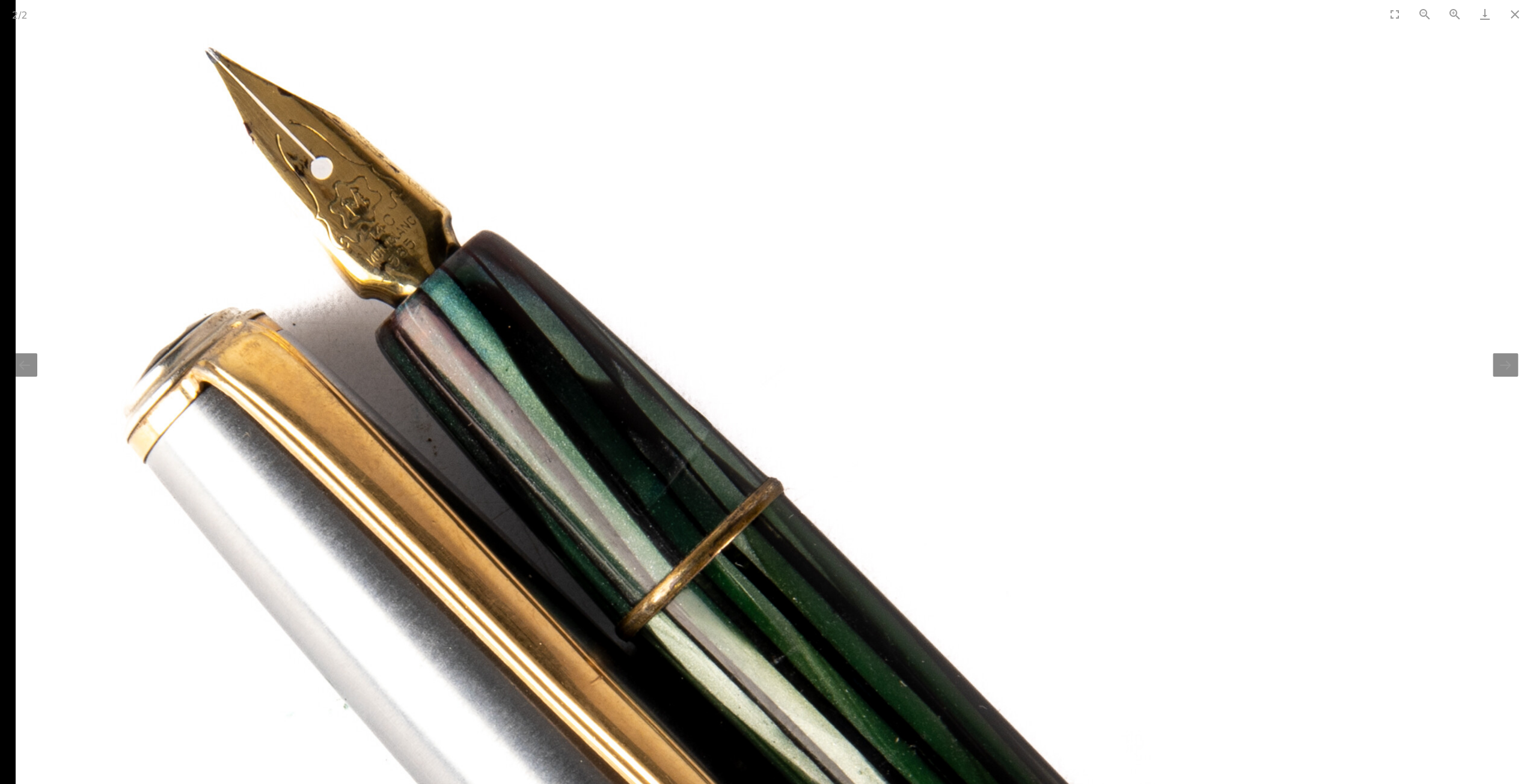
drag, startPoint x: 524, startPoint y: 130, endPoint x: 614, endPoint y: 209, distance: 119.8
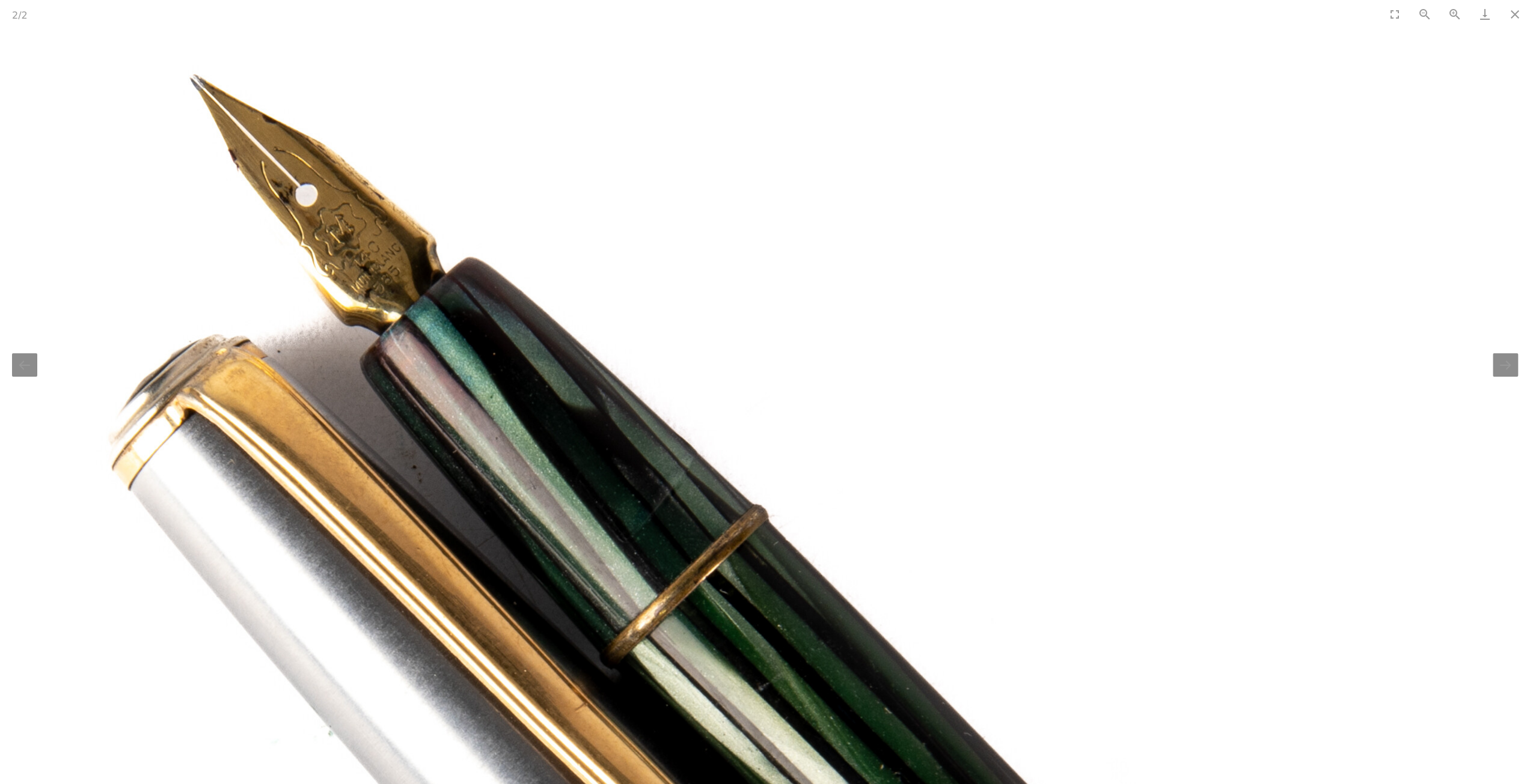
scroll to position [1202, 0]
click at [1515, 10] on button "Close gallery" at bounding box center [1515, 14] width 30 height 28
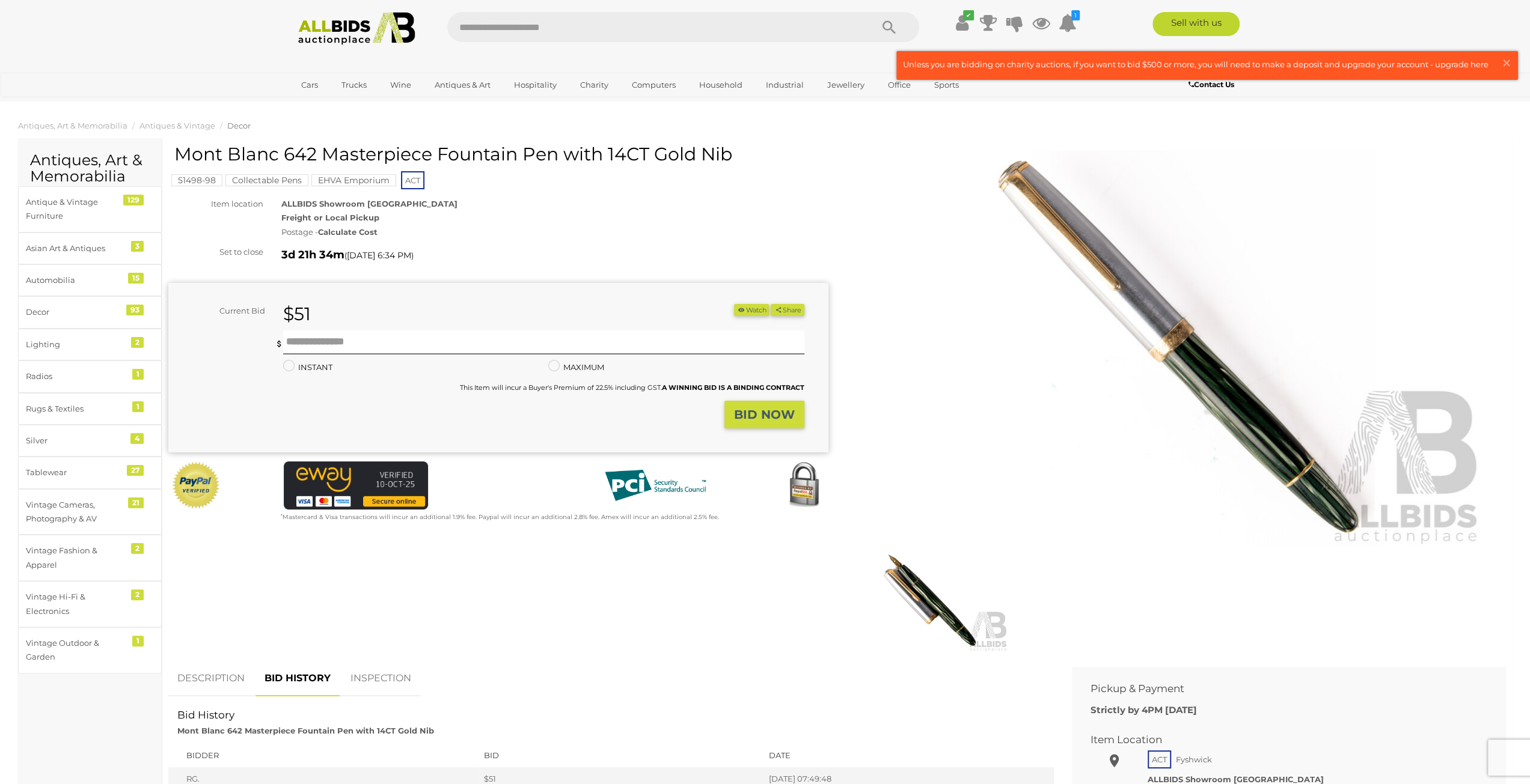
scroll to position [0, 0]
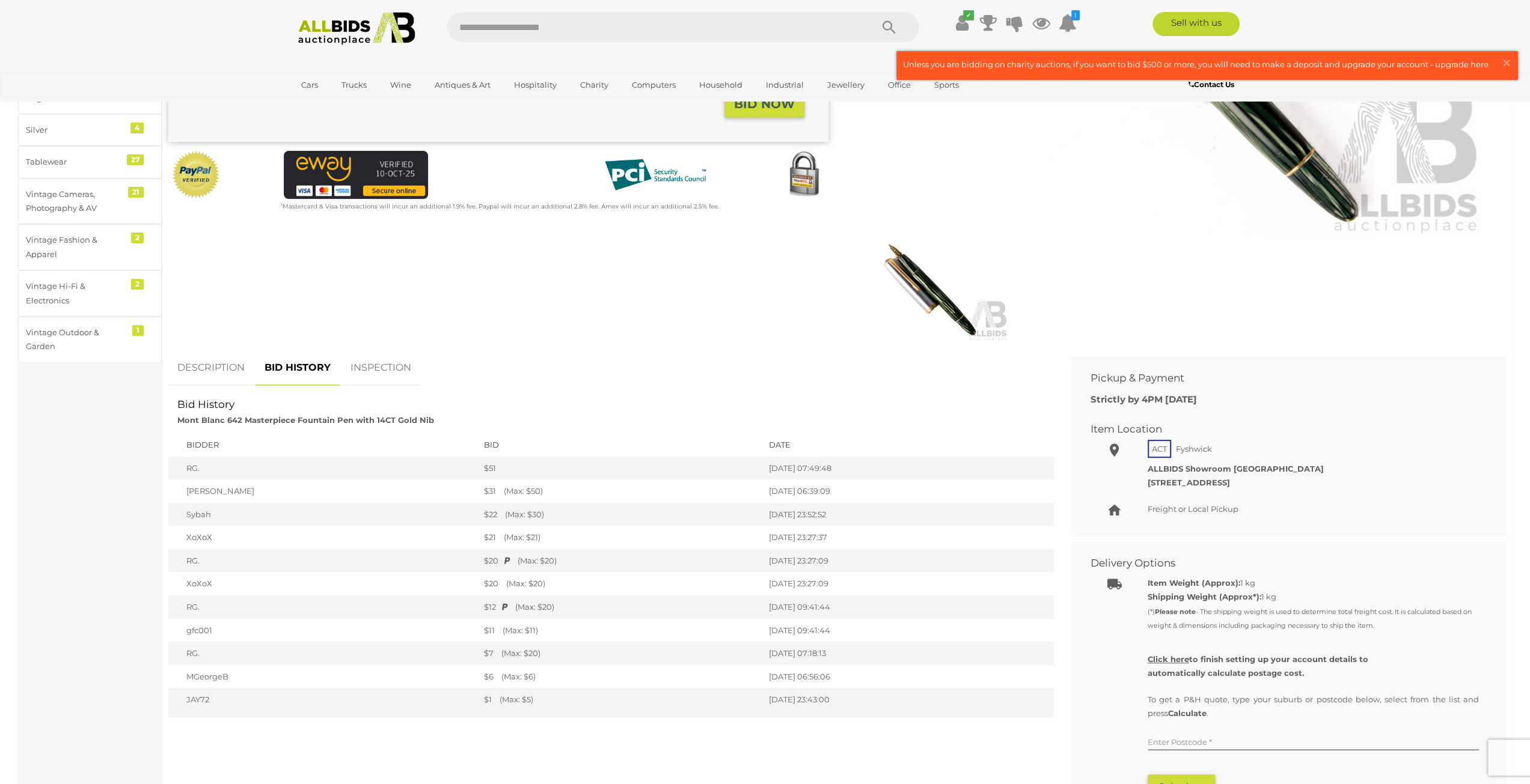
scroll to position [480, 0]
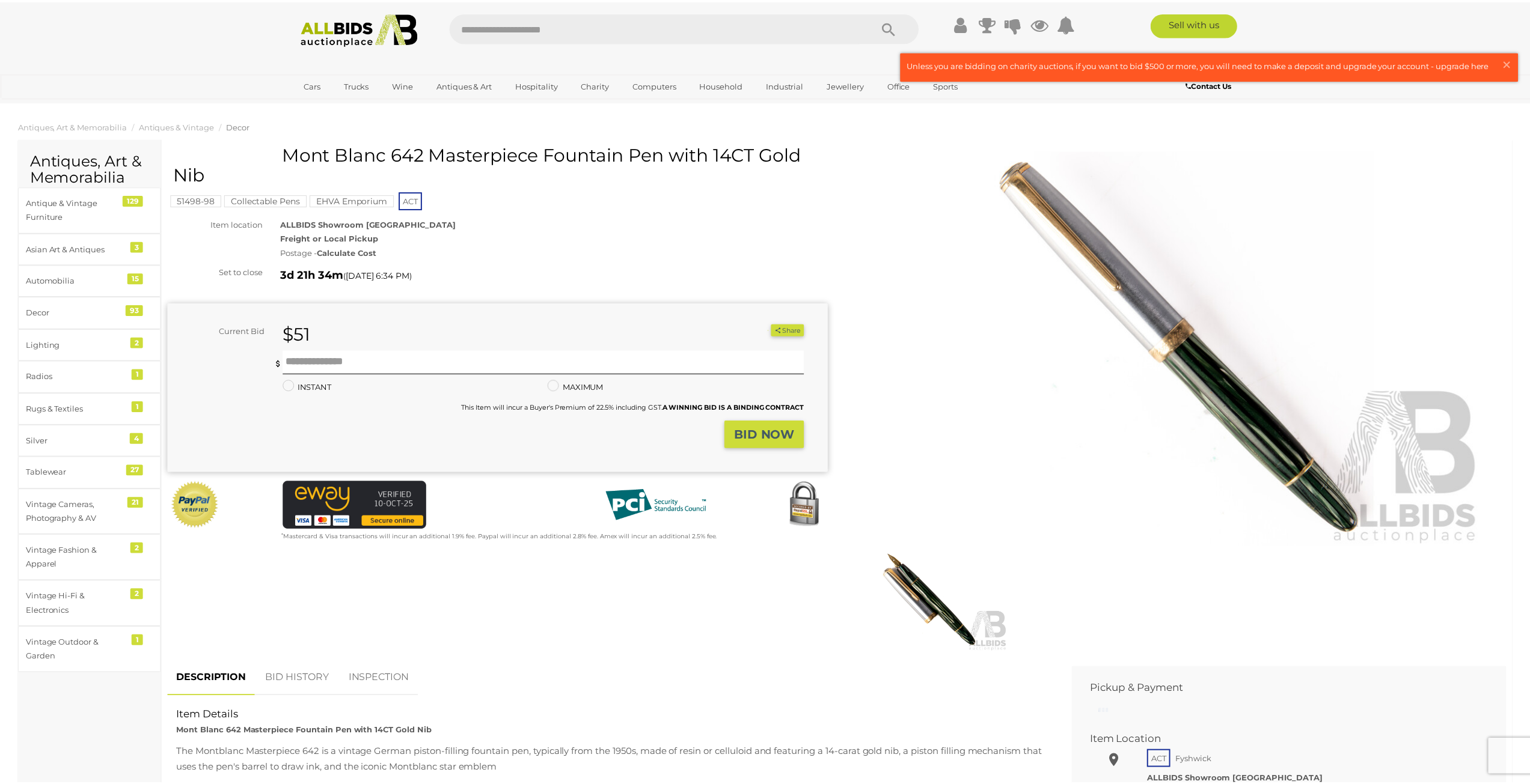
scroll to position [480, 0]
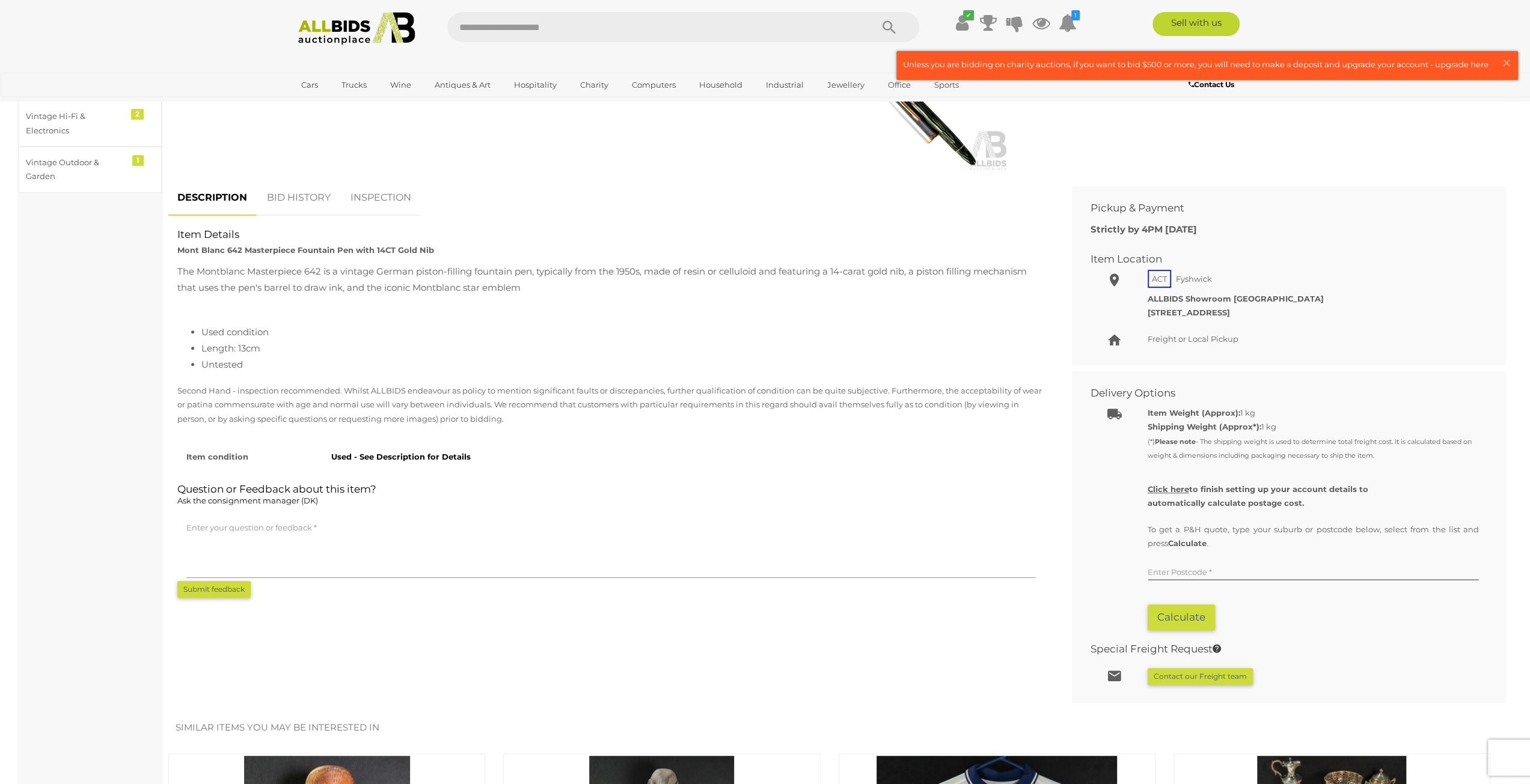
click at [316, 191] on link "BID HISTORY" at bounding box center [298, 197] width 82 height 35
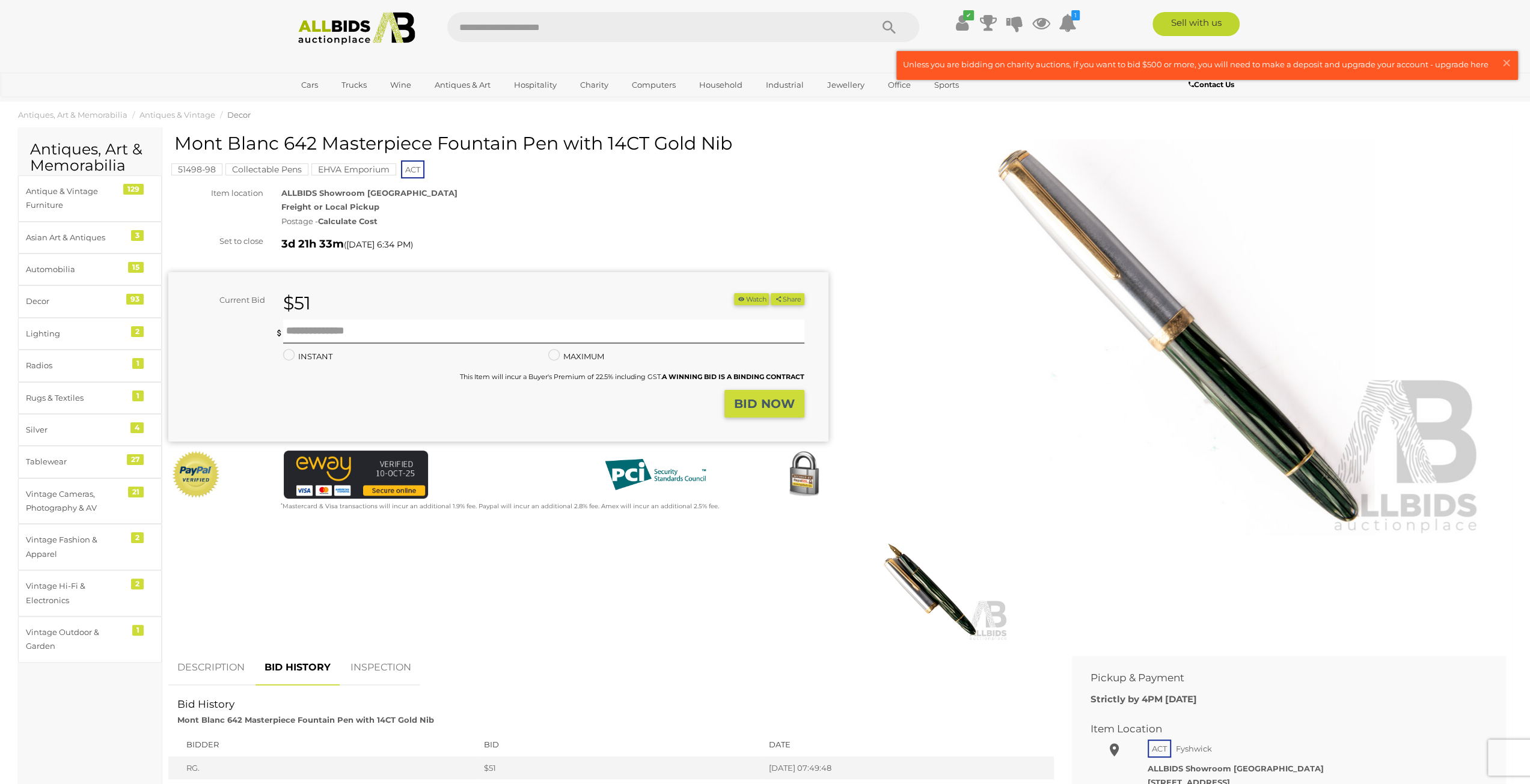
scroll to position [0, 0]
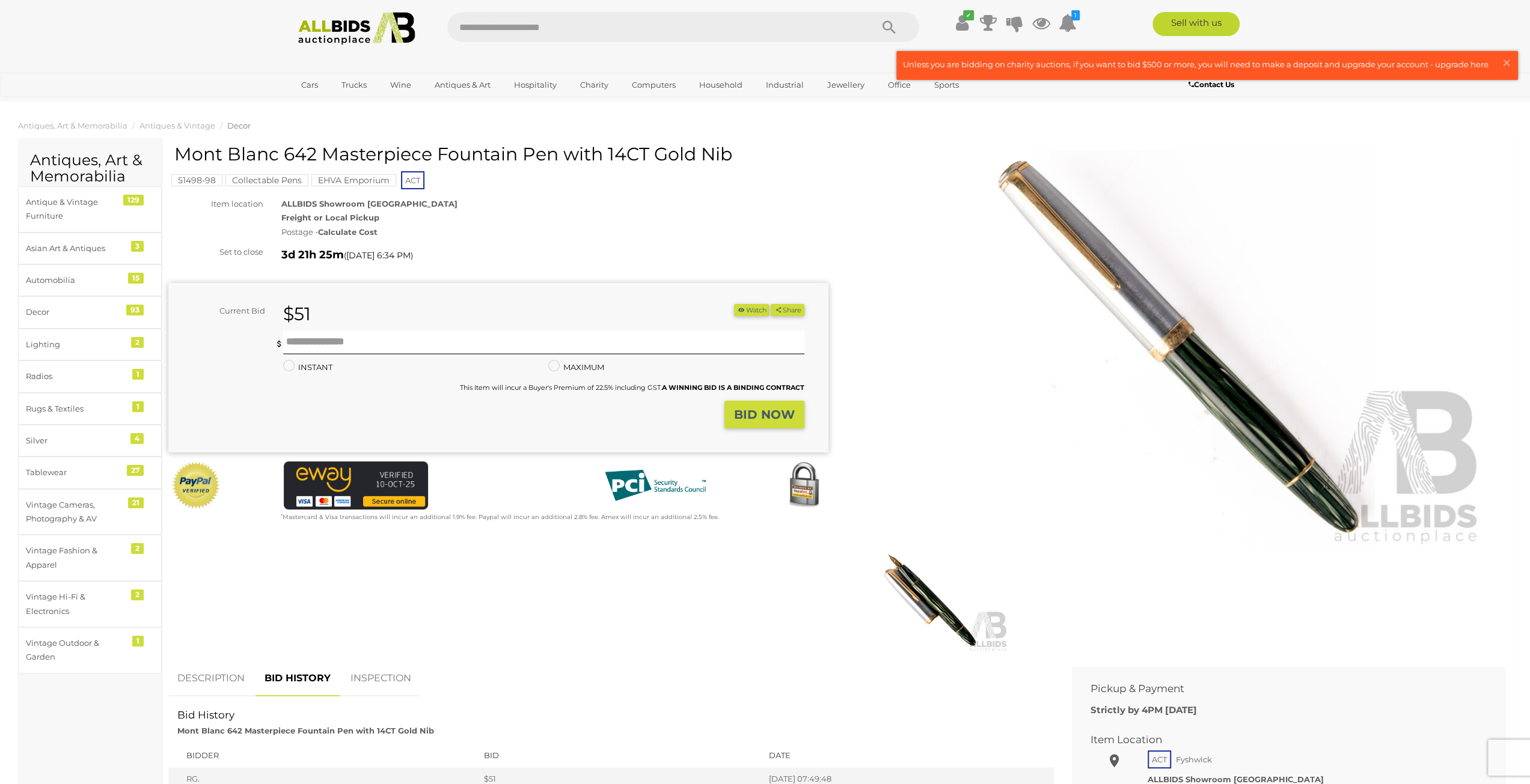
click at [914, 616] on img at bounding box center [928, 600] width 159 height 102
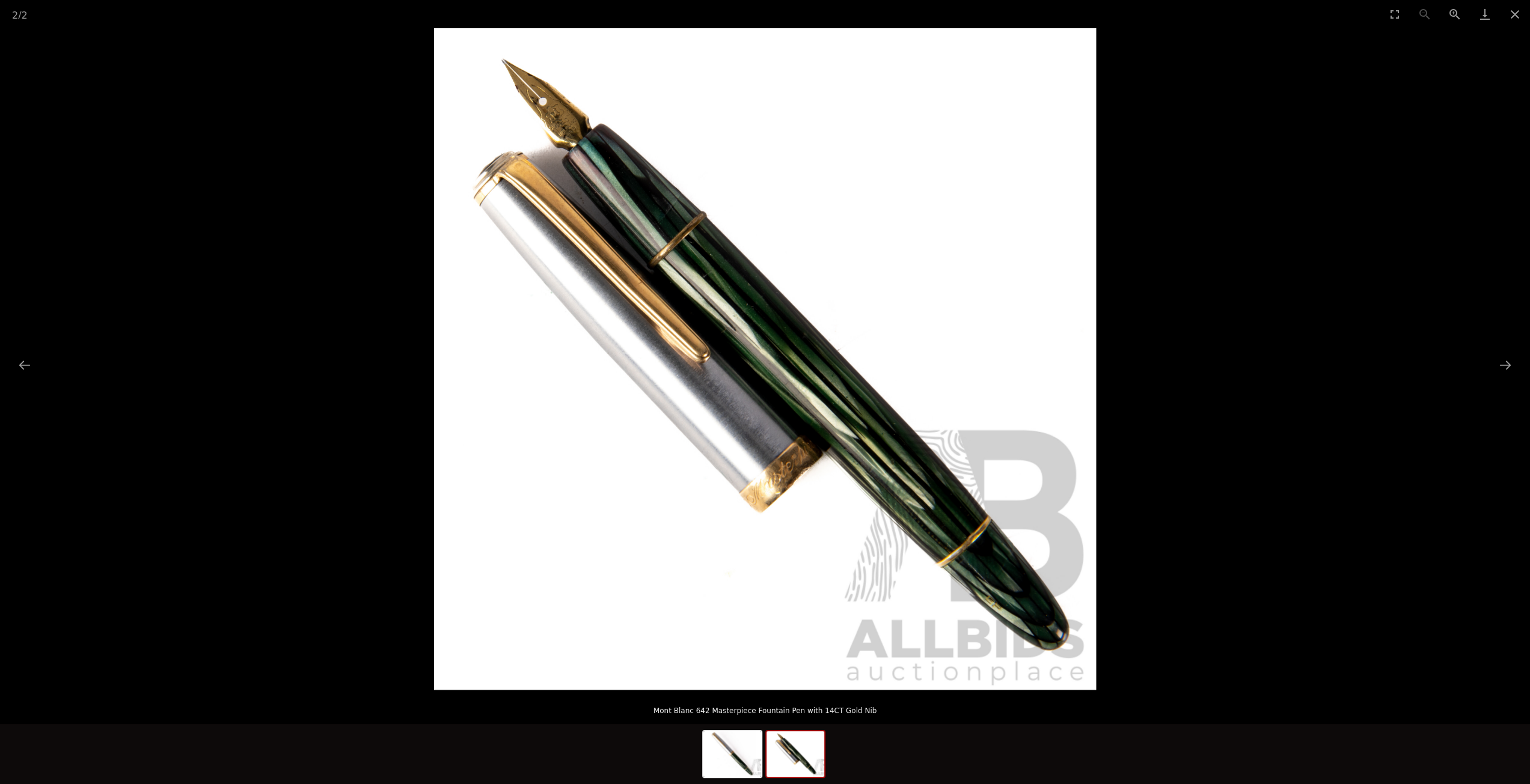
click at [791, 760] on img at bounding box center [795, 753] width 57 height 45
click at [719, 763] on img at bounding box center [732, 753] width 57 height 45
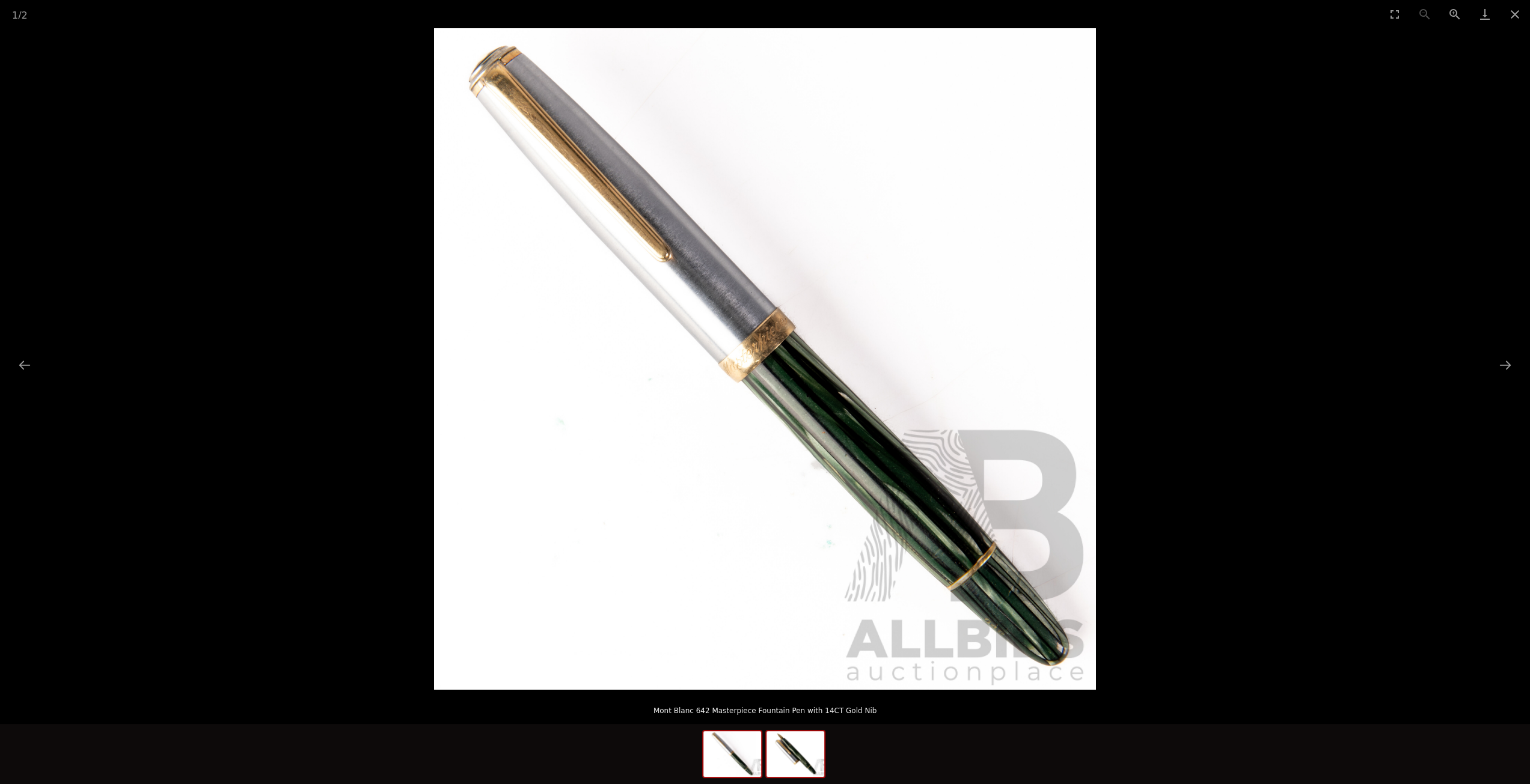
click at [803, 769] on img at bounding box center [795, 753] width 57 height 45
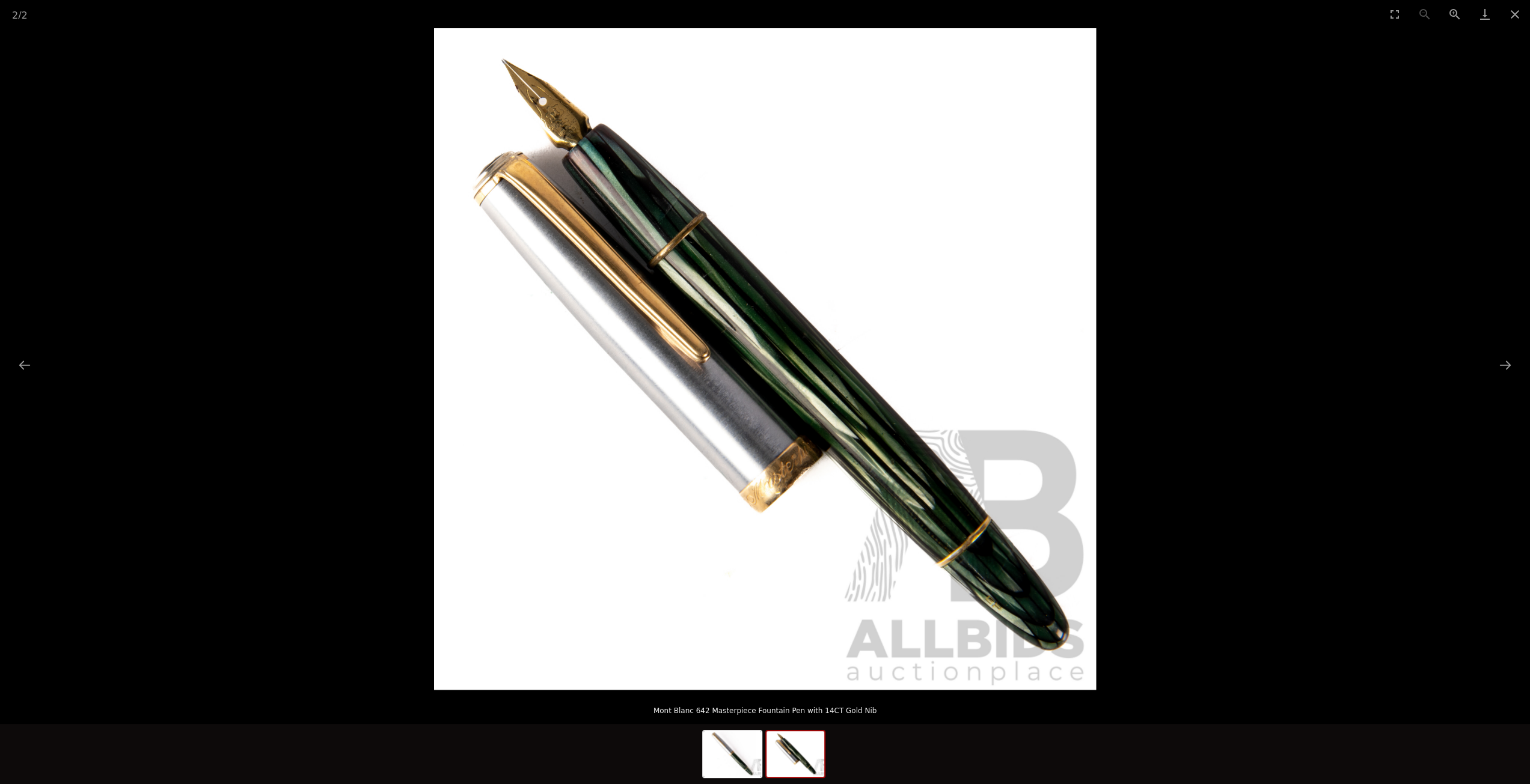
click at [798, 767] on img at bounding box center [795, 753] width 57 height 45
click at [729, 773] on img at bounding box center [732, 753] width 57 height 45
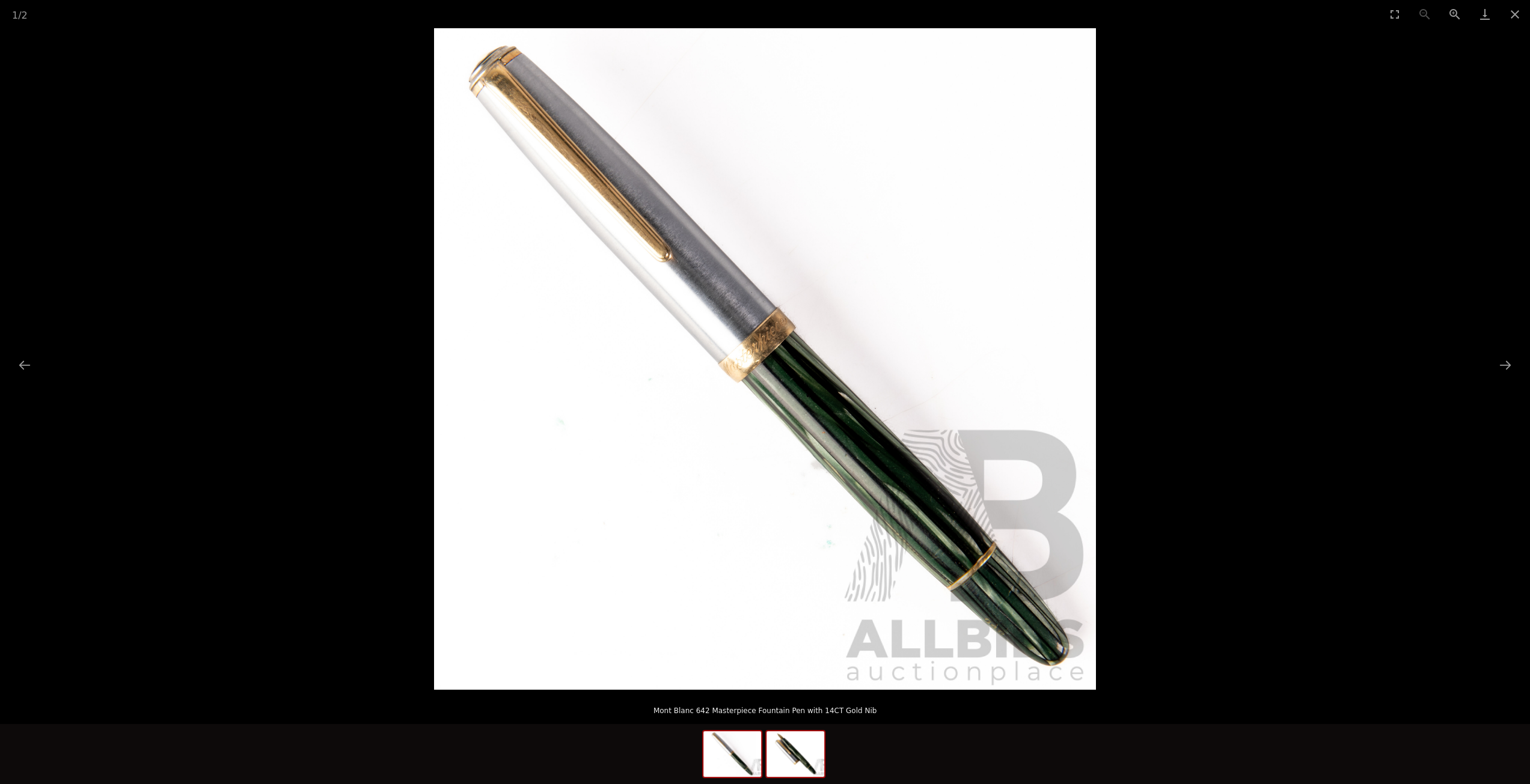
click at [801, 778] on div at bounding box center [795, 754] width 60 height 48
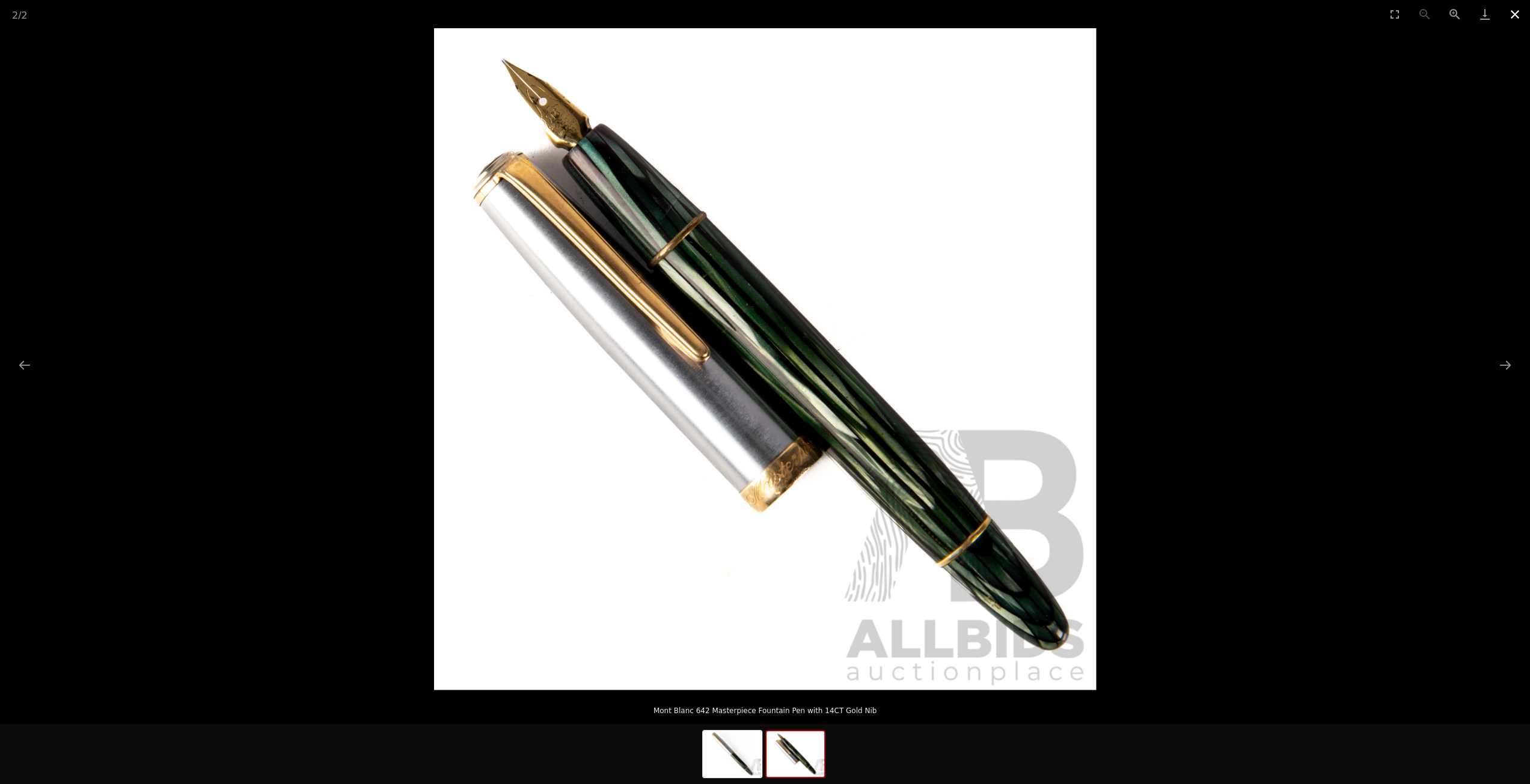
click at [1522, 15] on button "Close gallery" at bounding box center [1515, 14] width 30 height 28
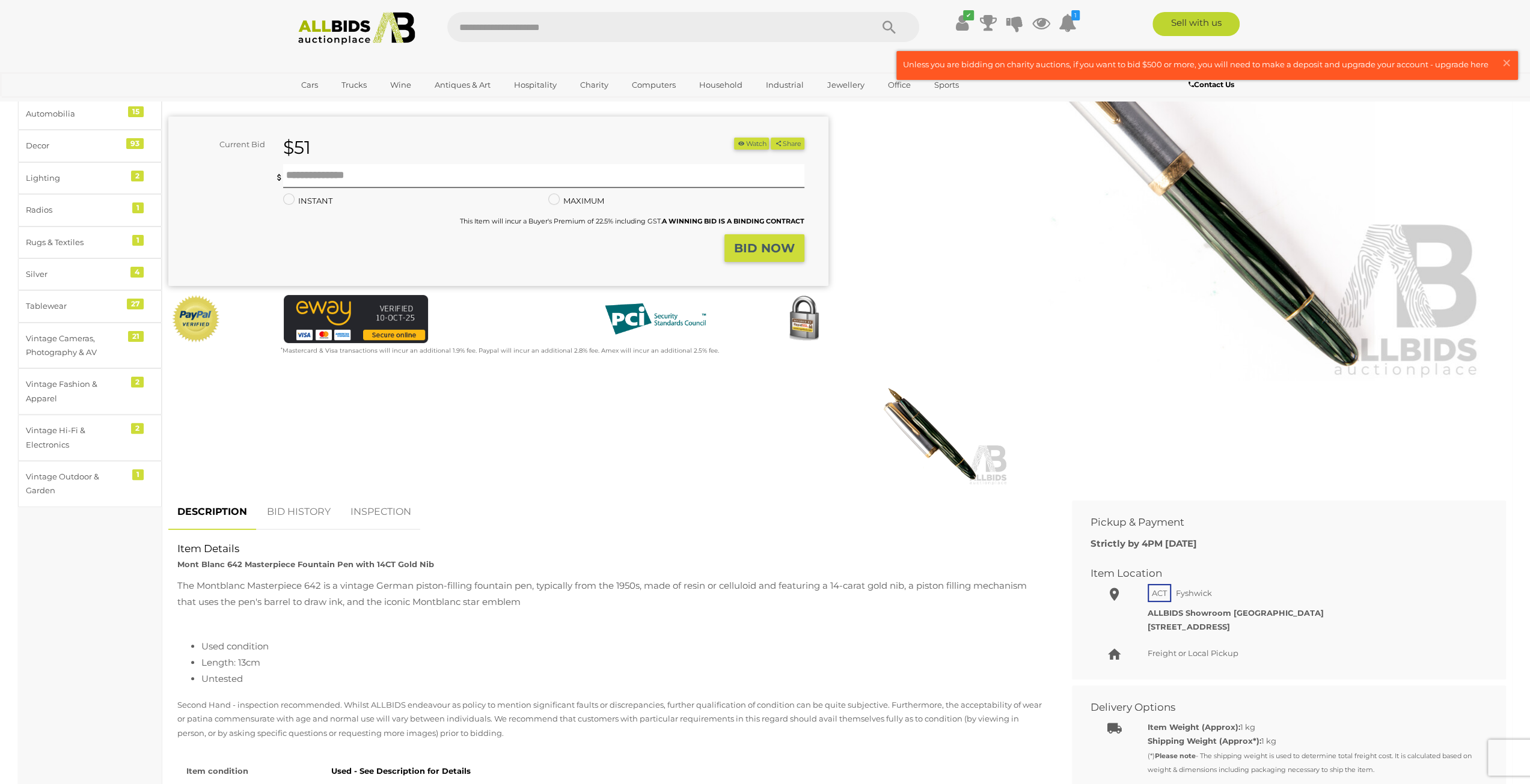
scroll to position [360, 0]
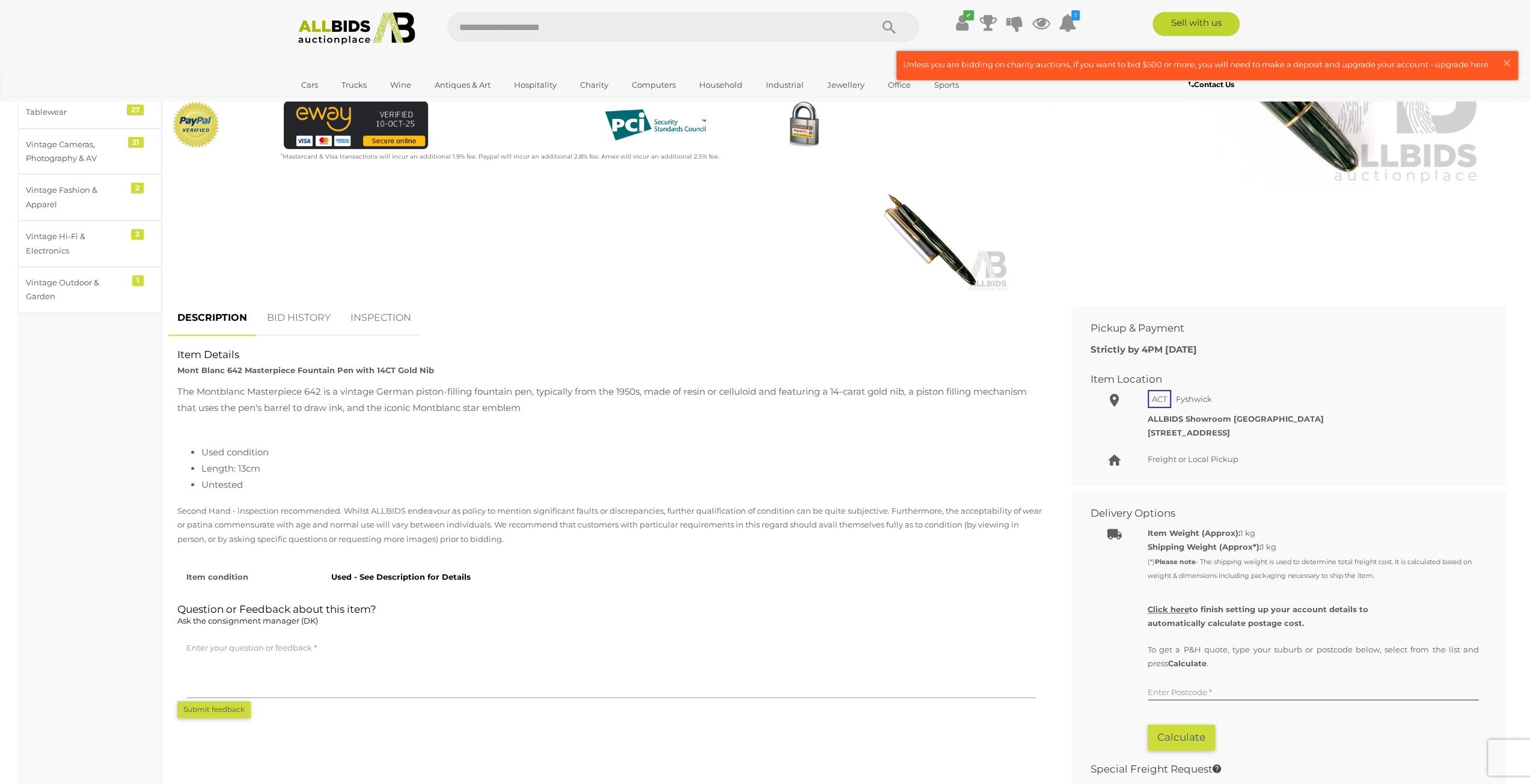
click at [286, 322] on link "BID HISTORY" at bounding box center [298, 317] width 82 height 35
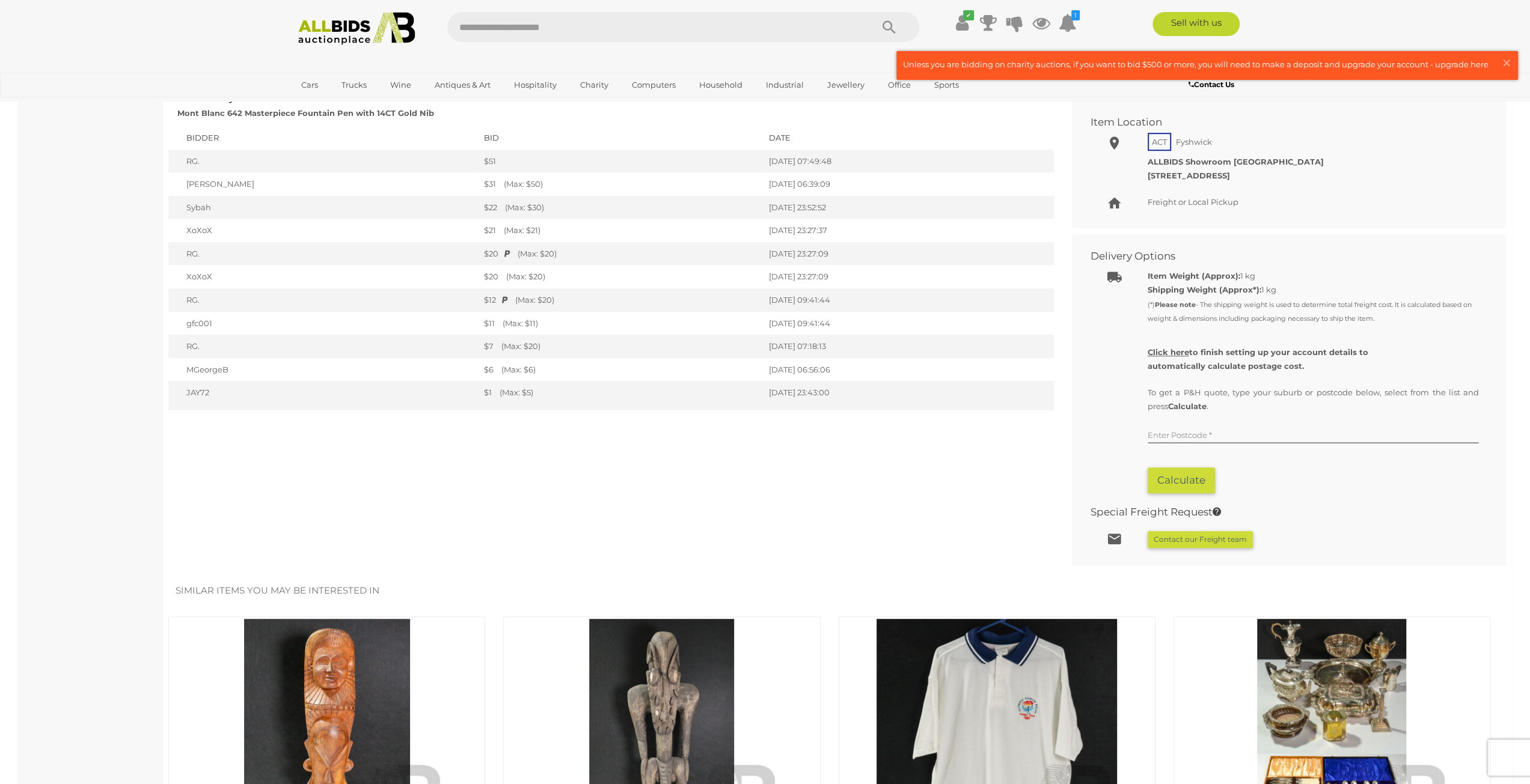
scroll to position [0, 0]
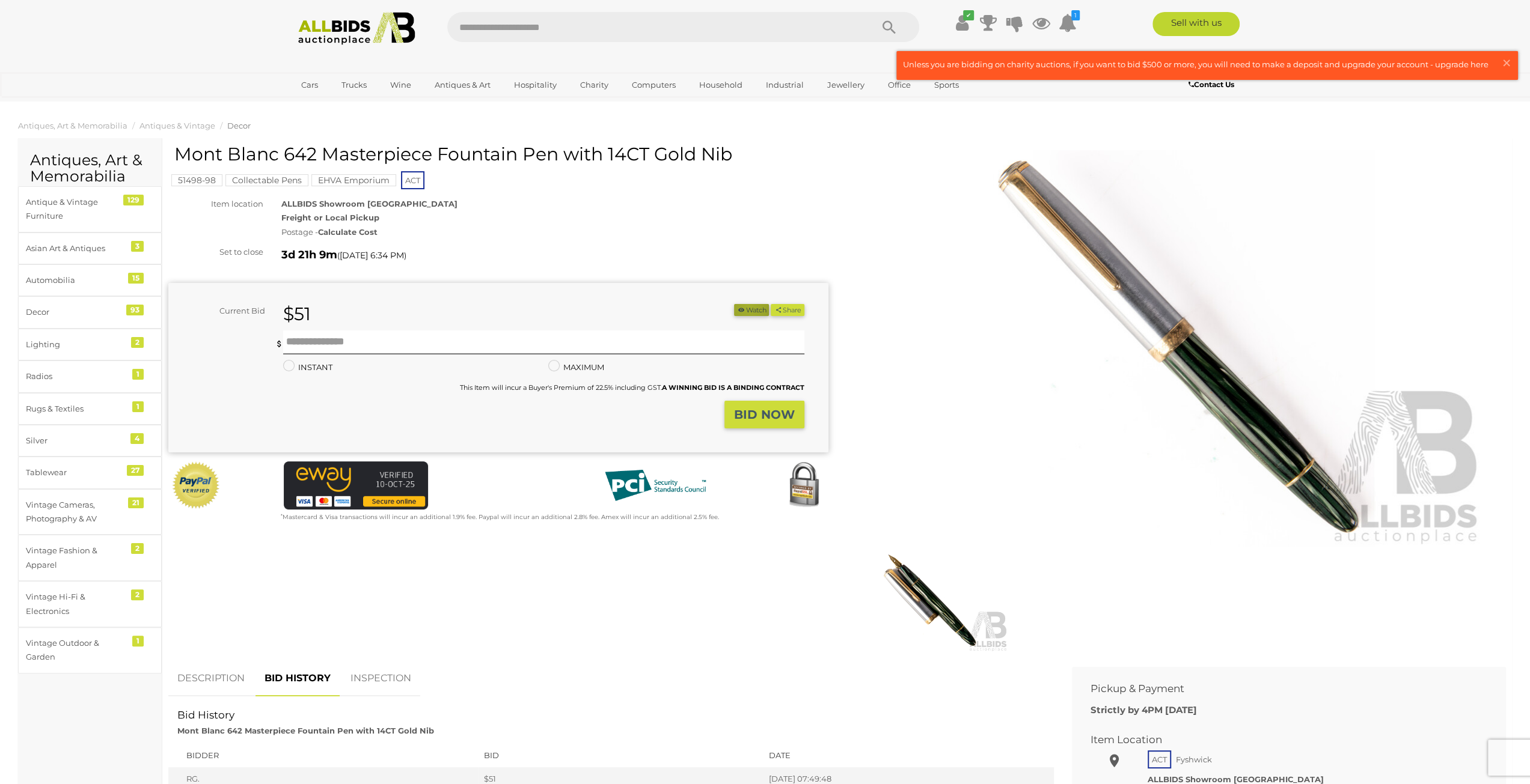
click at [743, 306] on button "Watch" at bounding box center [751, 310] width 35 height 13
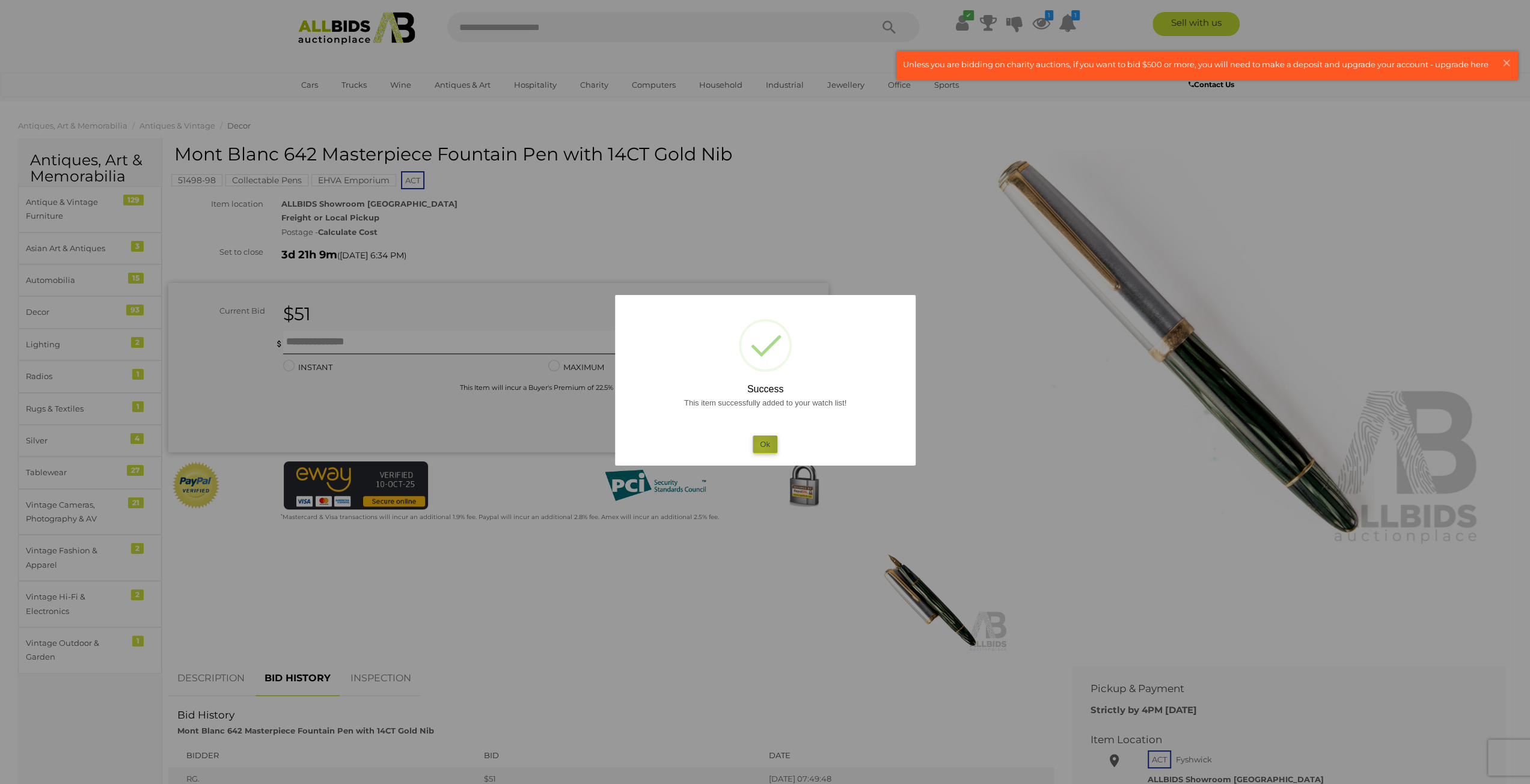
click at [761, 446] on button "Ok" at bounding box center [765, 444] width 25 height 17
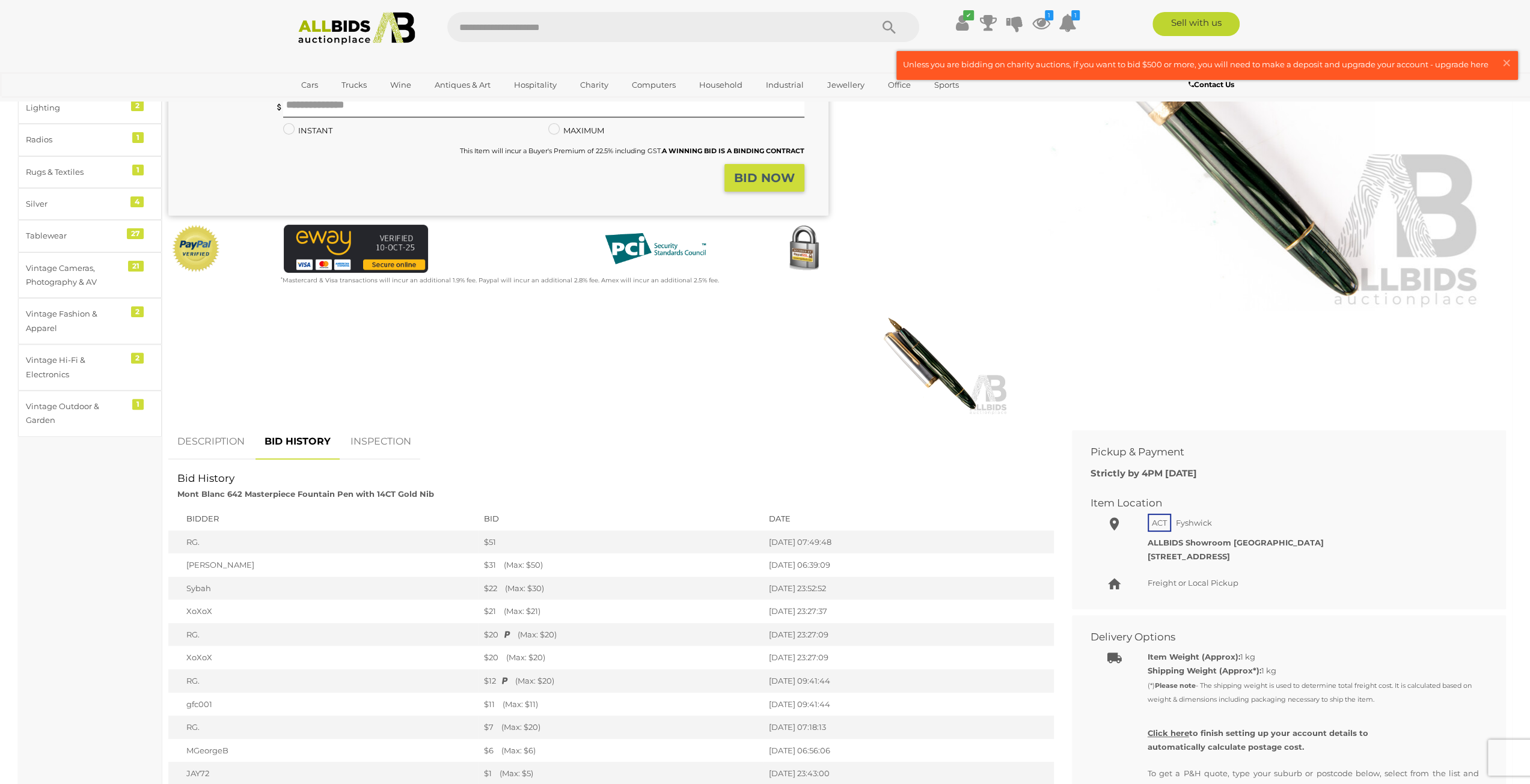
scroll to position [240, 0]
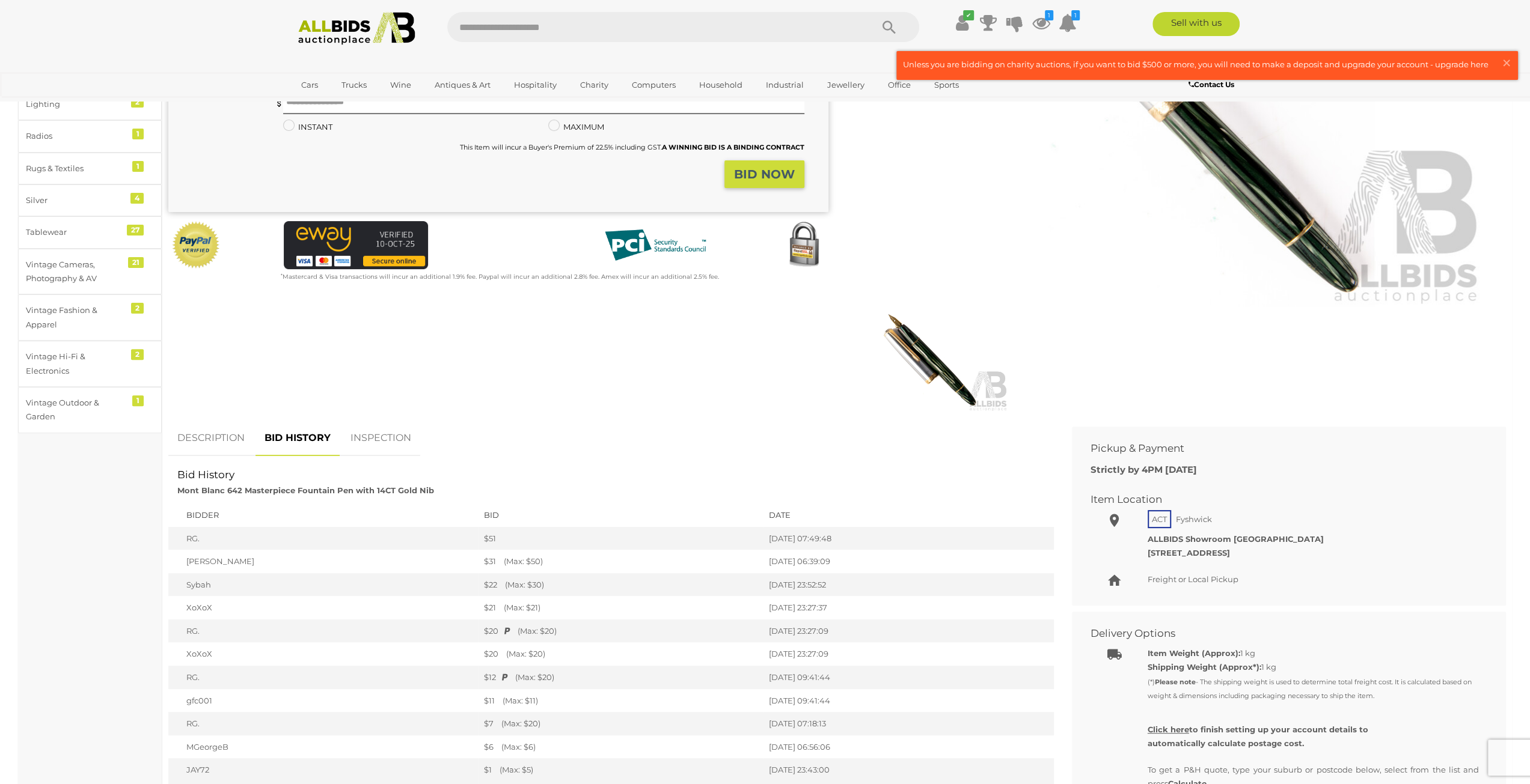
click at [376, 442] on link "INSPECTION" at bounding box center [381, 437] width 79 height 35
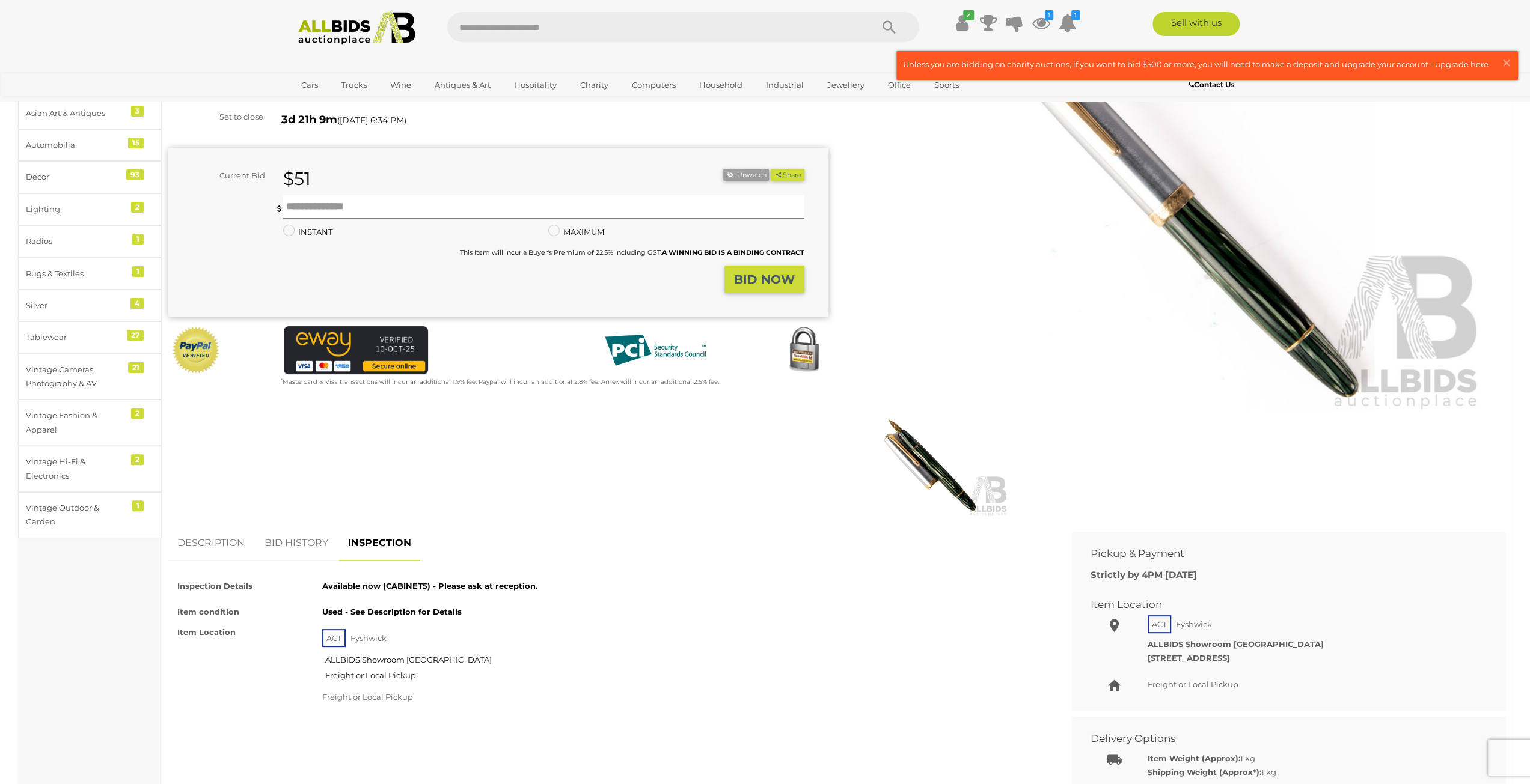
scroll to position [0, 0]
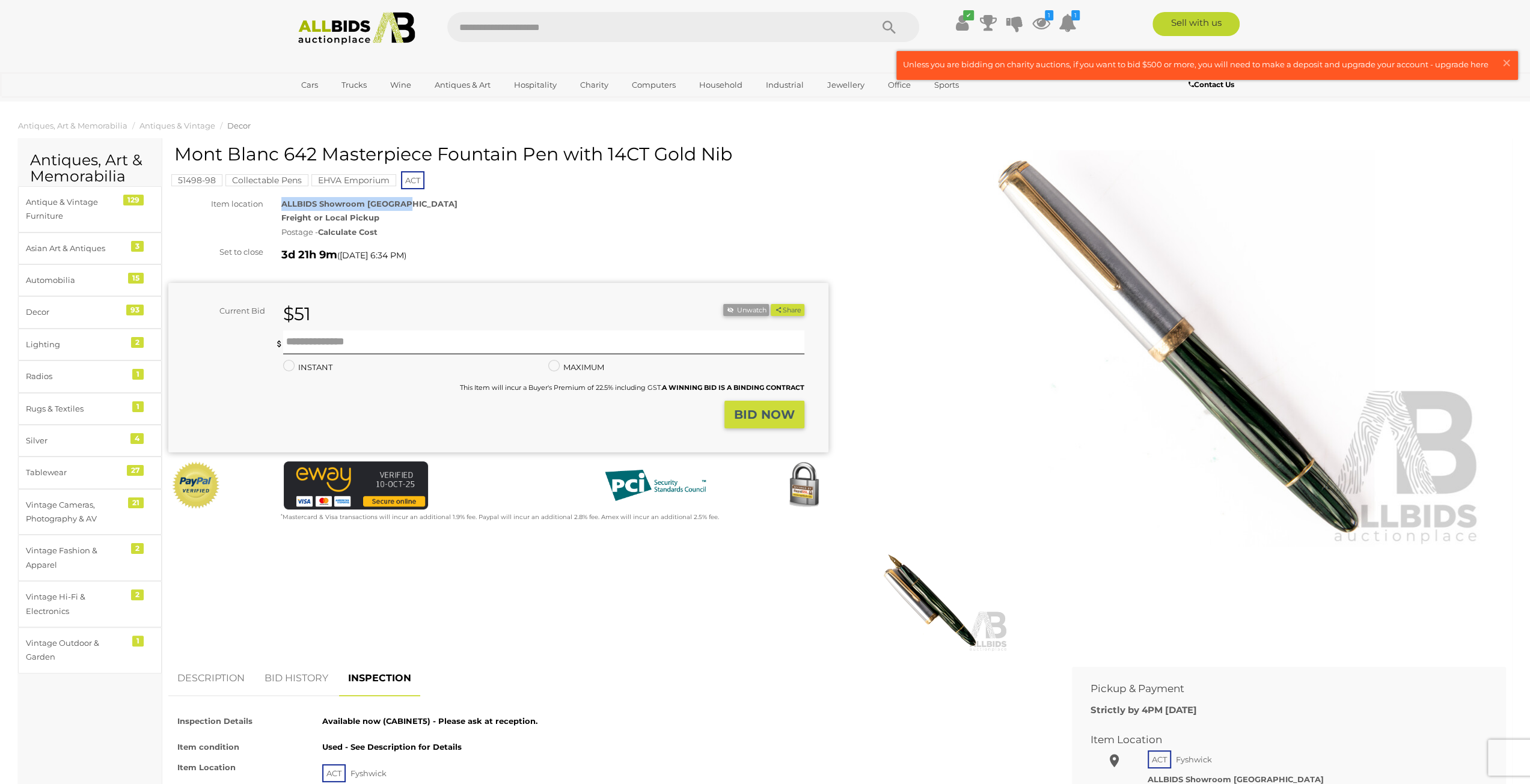
drag, startPoint x: 281, startPoint y: 203, endPoint x: 450, endPoint y: 201, distance: 169.0
click at [450, 201] on div "ALLBIDS Showroom Fyshwick Freight or Local Pickup Postage - Calculate Cost" at bounding box center [554, 218] width 565 height 42
copy strong "ALLBIDS Showroom Fyshwick"
click at [1071, 25] on icon at bounding box center [1067, 22] width 18 height 21
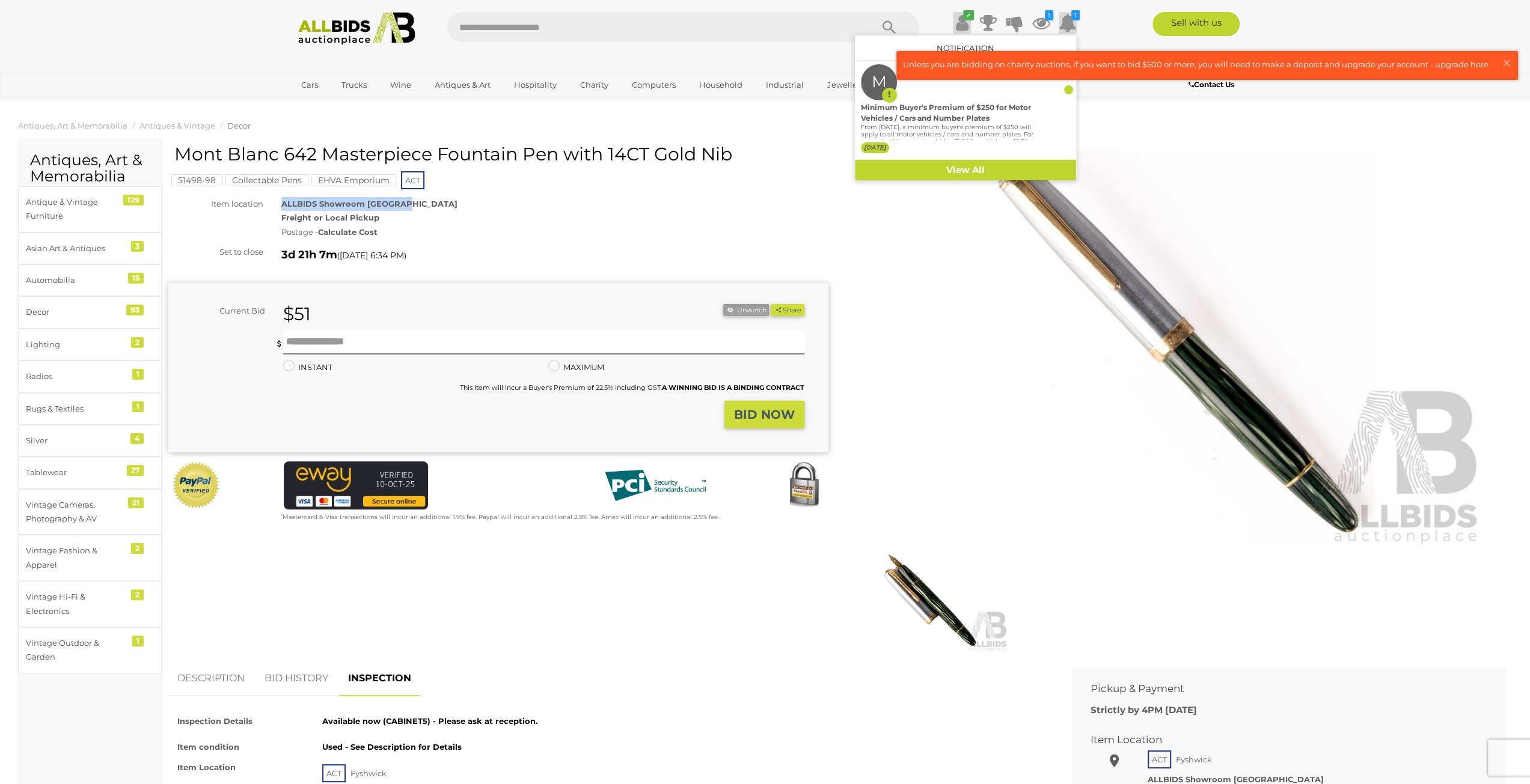
click at [958, 23] on icon at bounding box center [961, 22] width 13 height 21
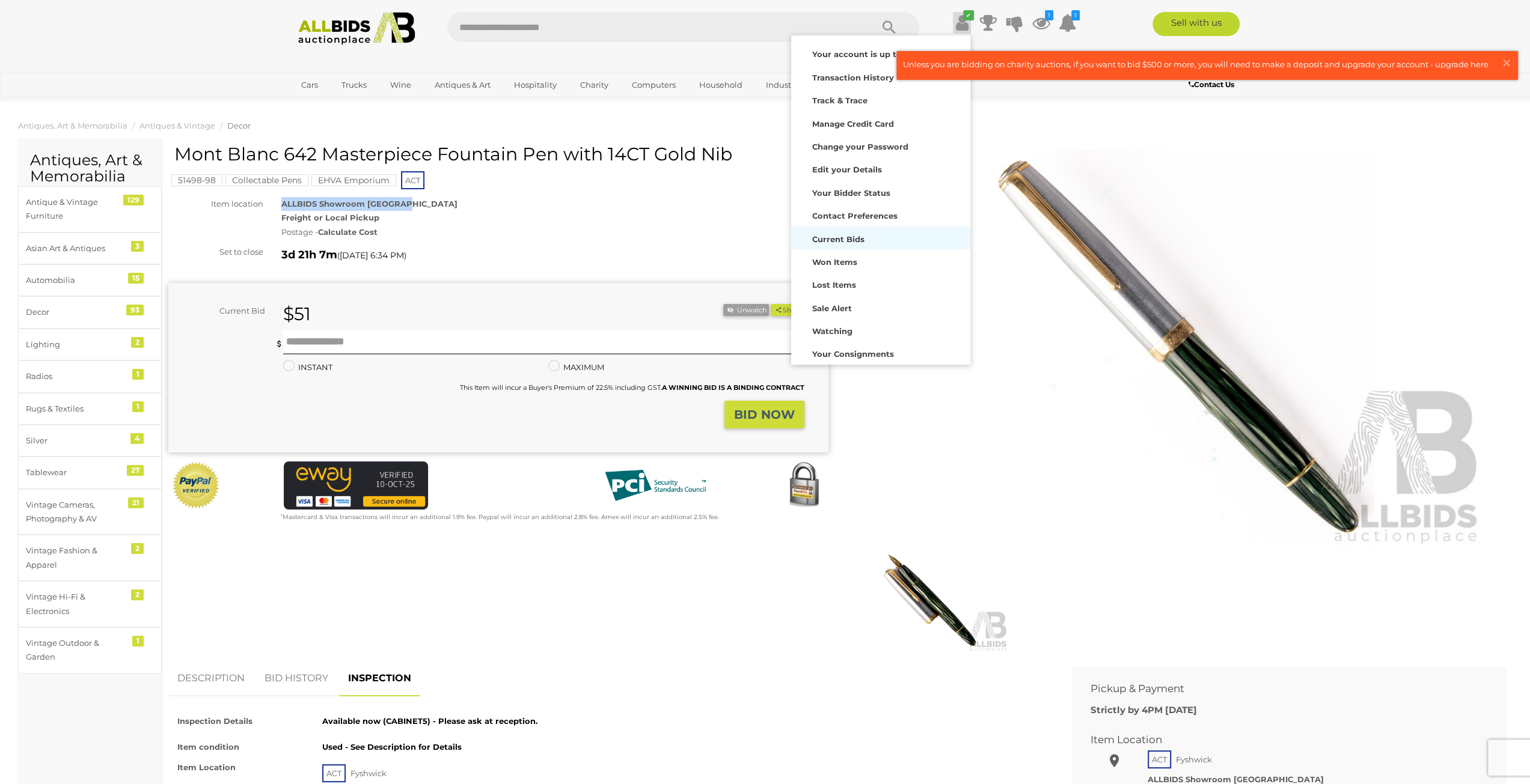
click at [854, 239] on strong "Current Bids" at bounding box center [838, 238] width 52 height 9
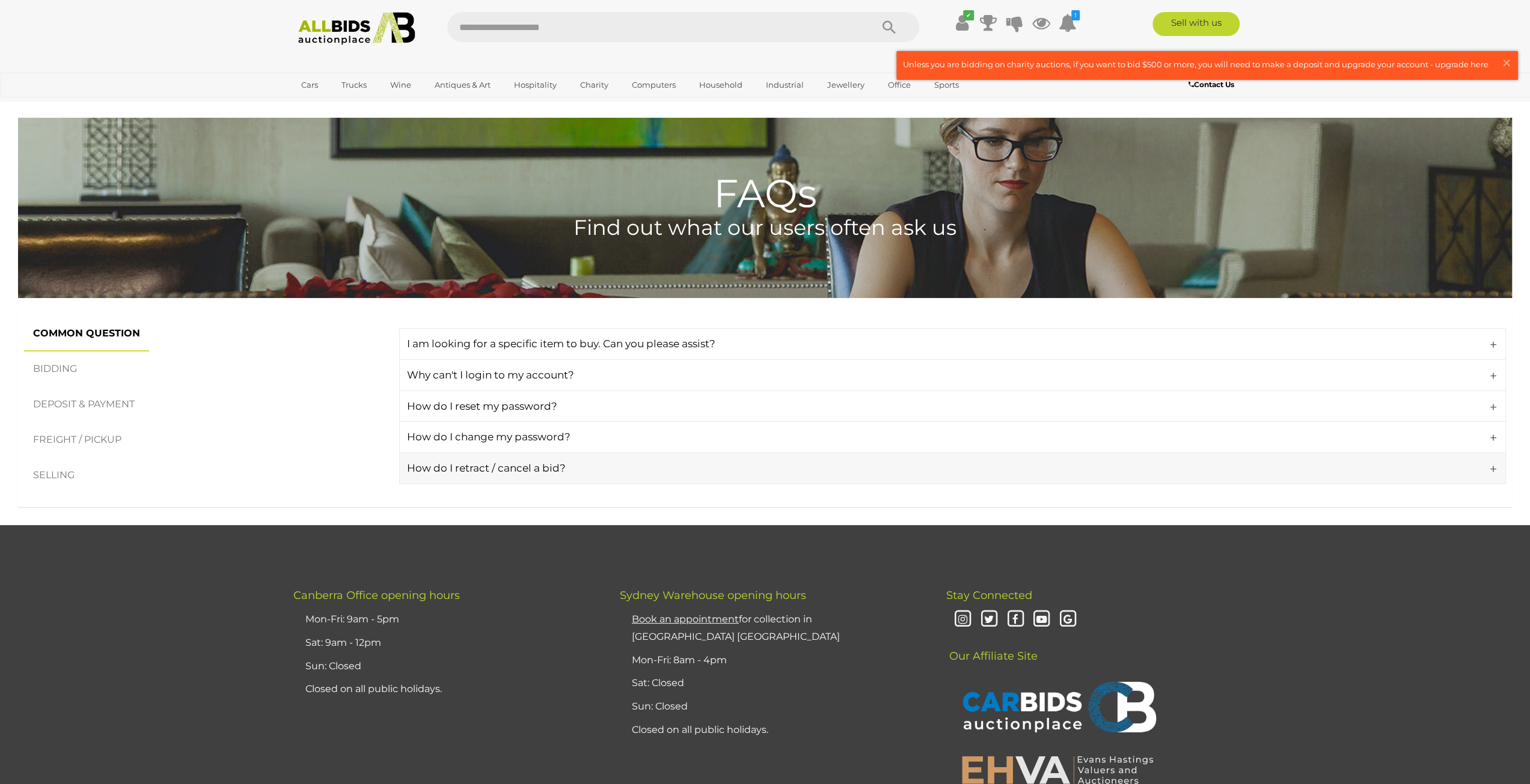
click at [548, 476] on link "How do I retract / cancel a bid?" at bounding box center [952, 467] width 1106 height 32
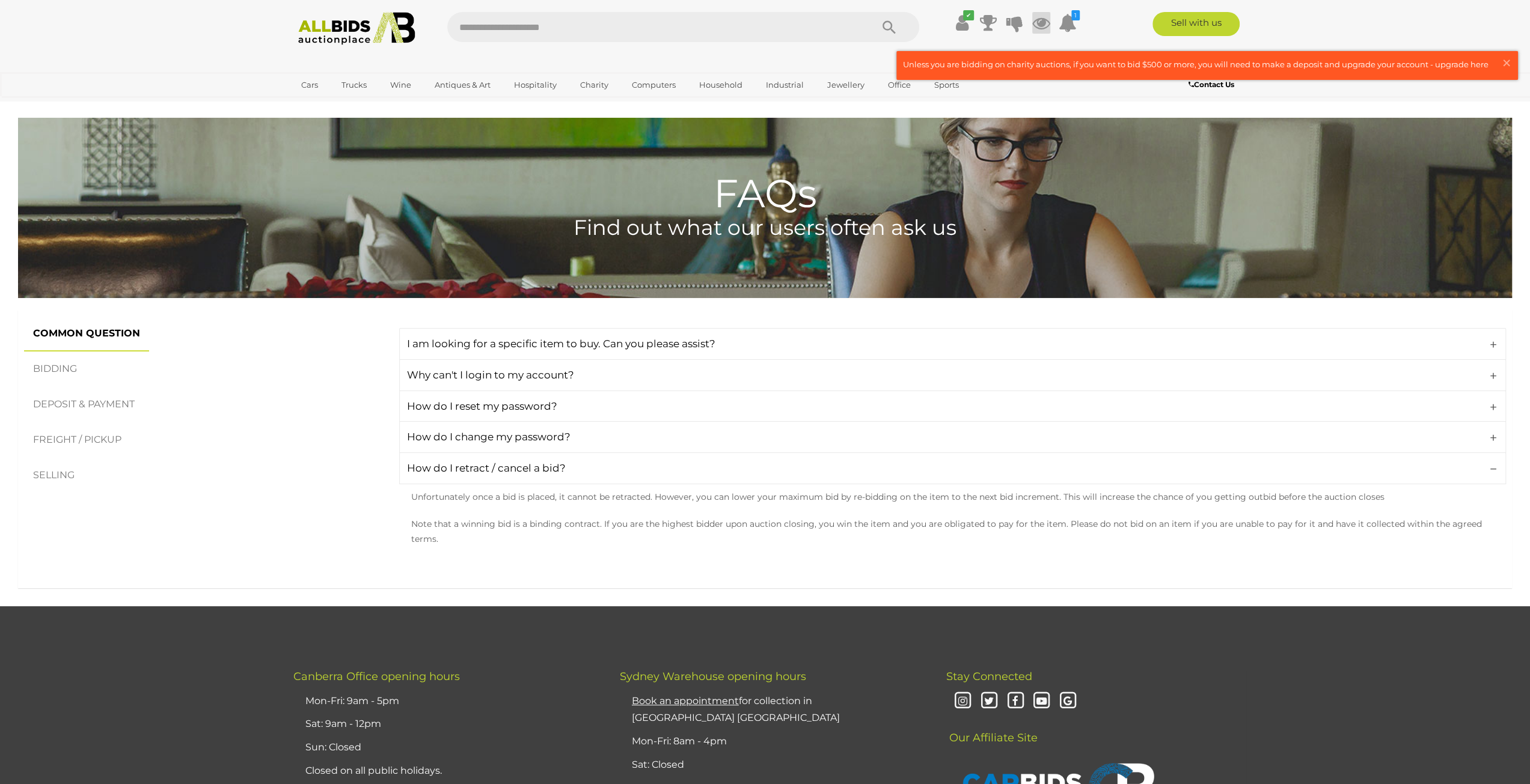
click at [1038, 21] on icon at bounding box center [1041, 22] width 18 height 21
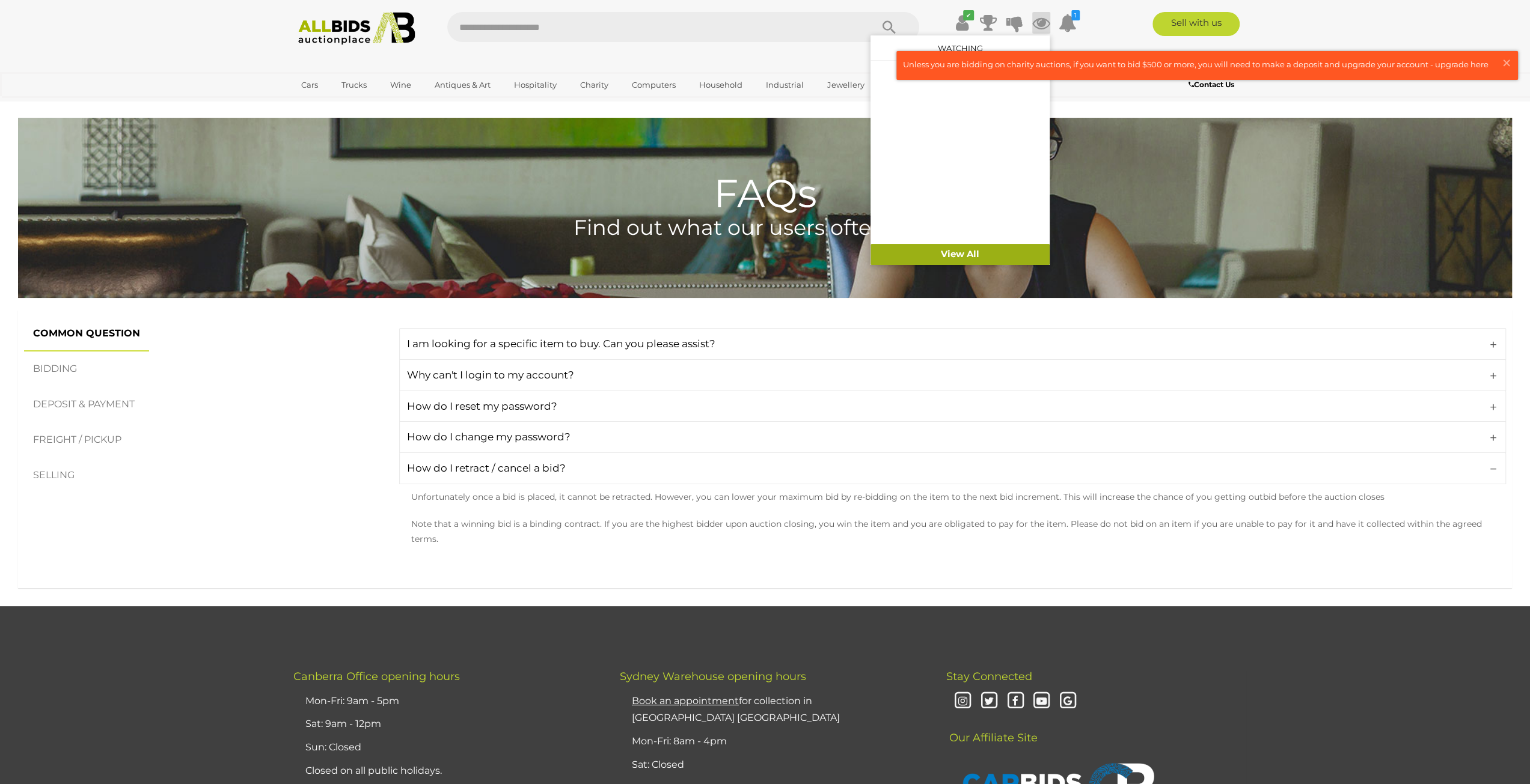
click at [941, 254] on link "View All" at bounding box center [959, 254] width 179 height 21
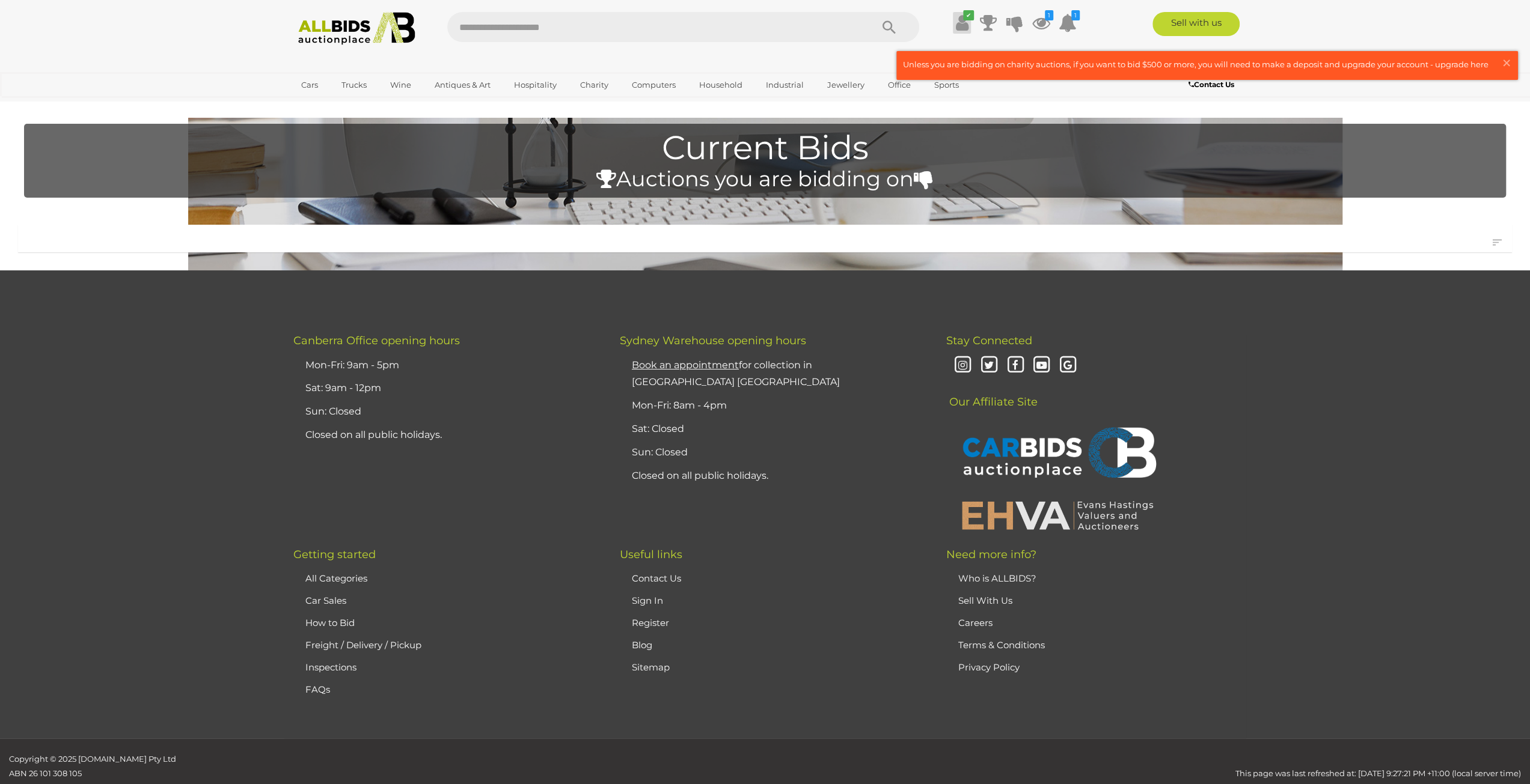
click at [966, 21] on icon at bounding box center [961, 22] width 13 height 21
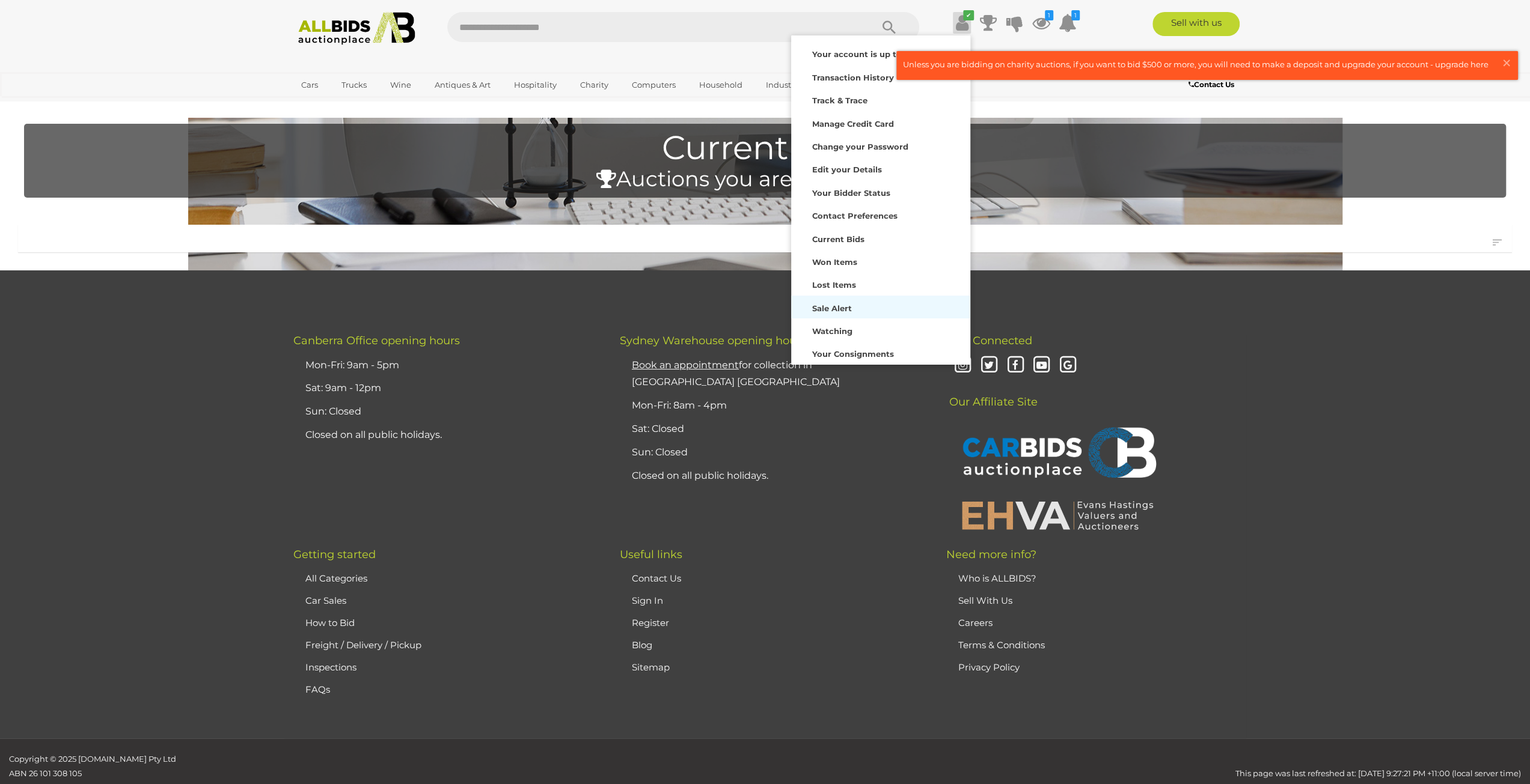
click at [846, 312] on strong "Sale Alert" at bounding box center [832, 308] width 39 height 9
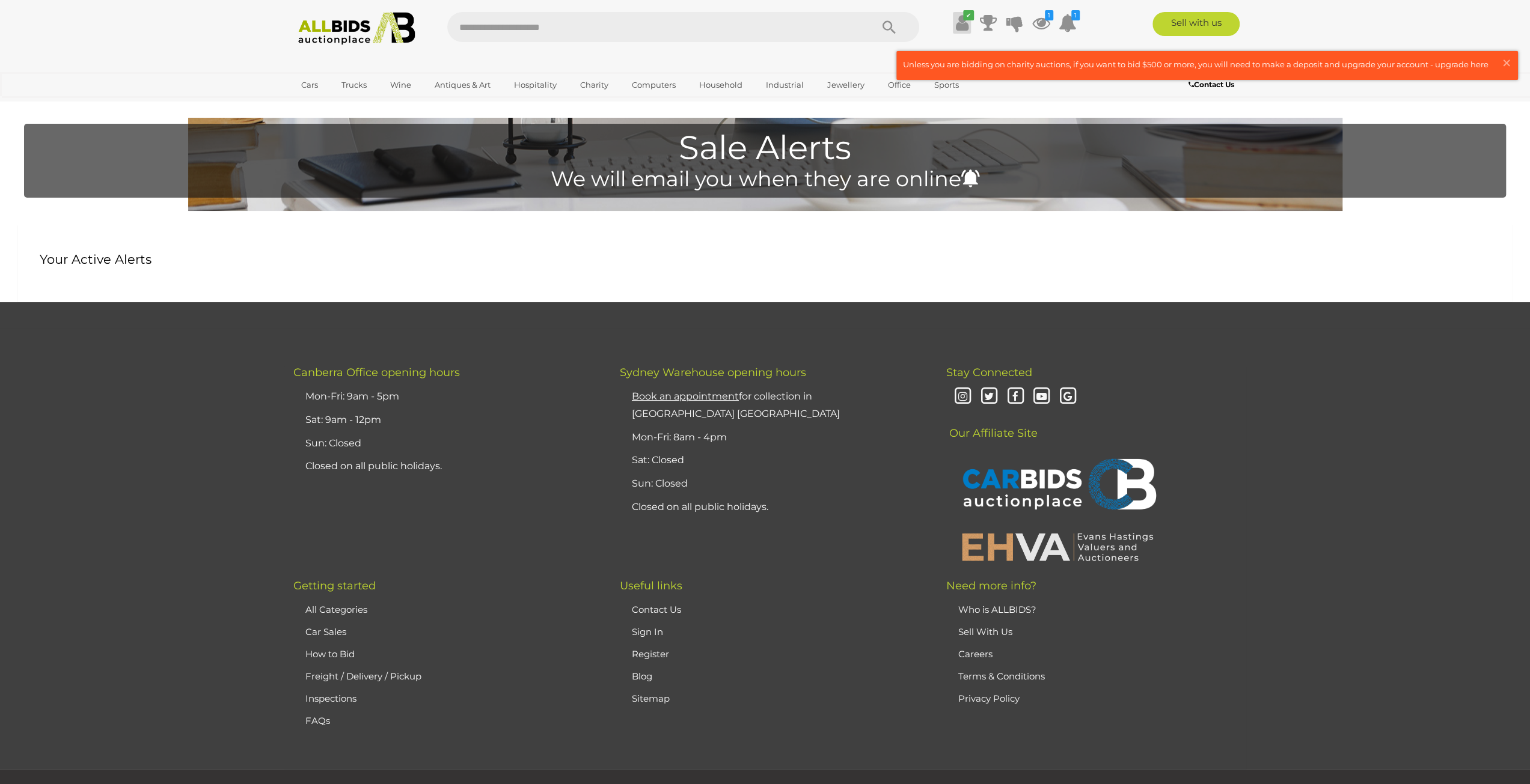
click at [956, 25] on icon at bounding box center [961, 22] width 13 height 21
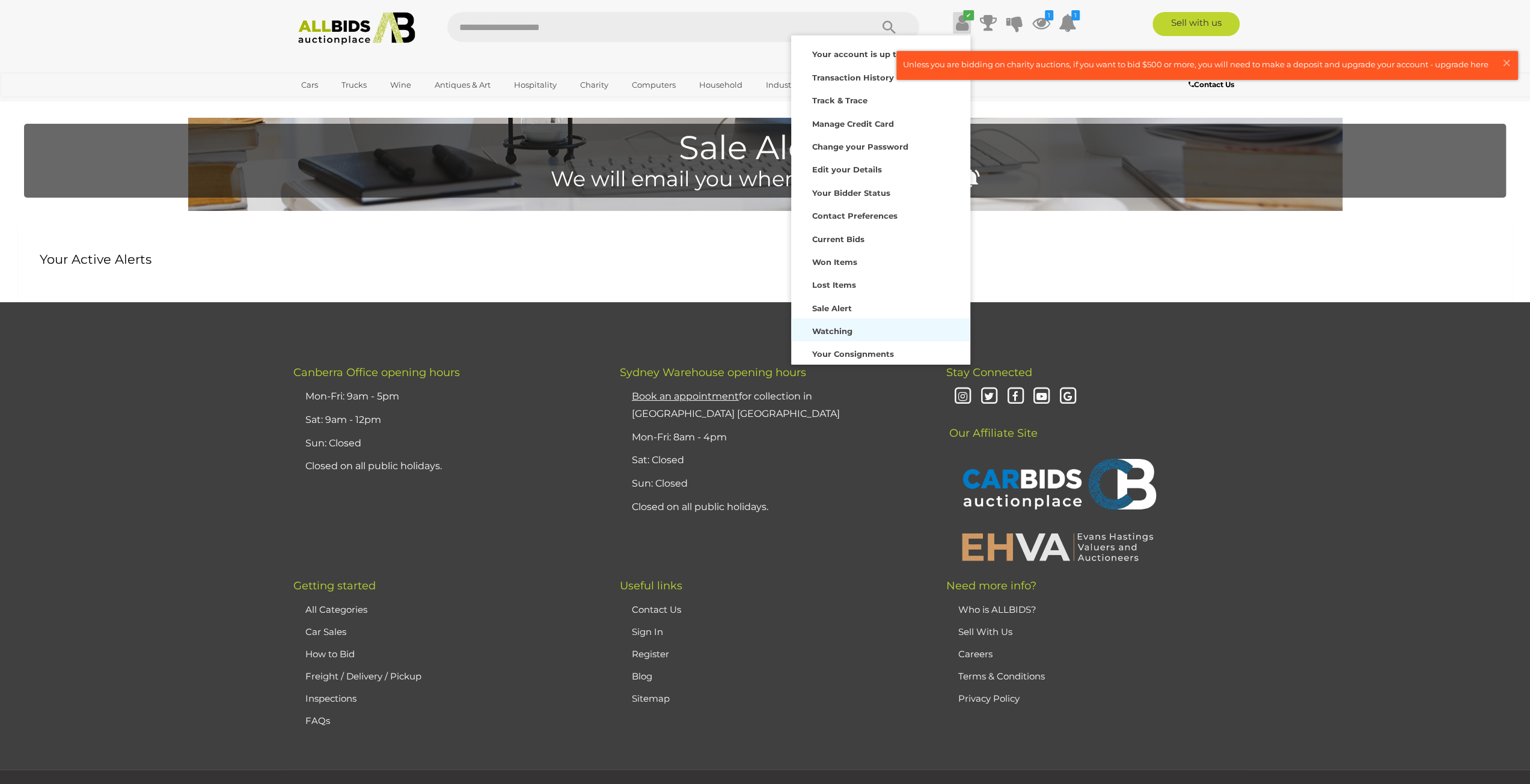
click at [833, 331] on strong "Watching" at bounding box center [832, 330] width 40 height 9
